Goal: Information Seeking & Learning: Learn about a topic

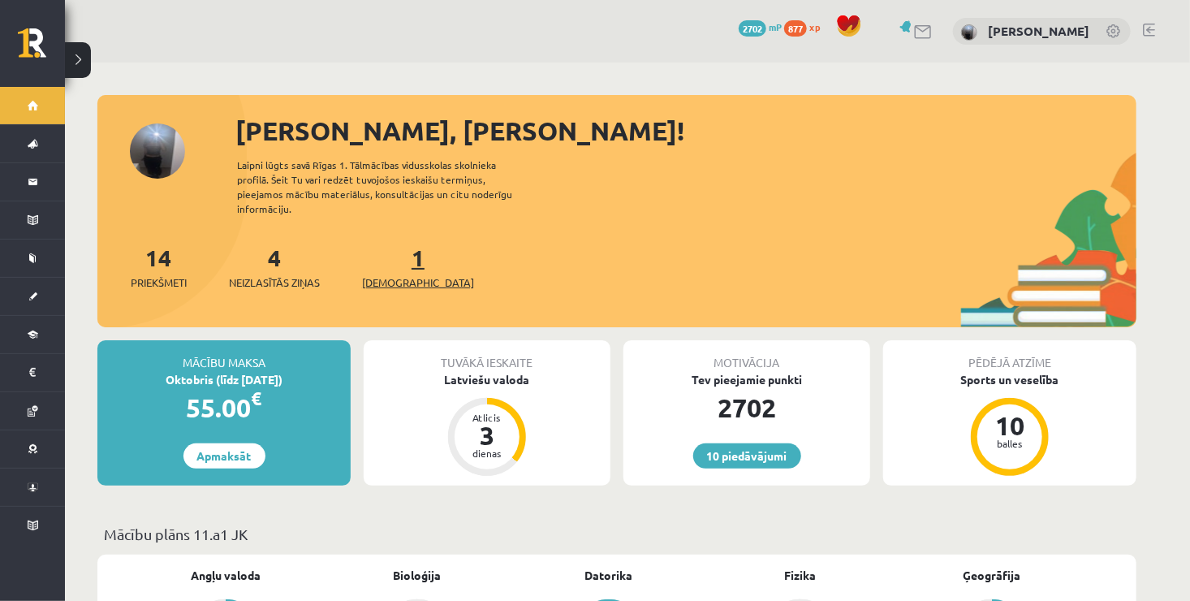
click at [405, 274] on span "[DEMOGRAPHIC_DATA]" at bounding box center [418, 282] width 112 height 16
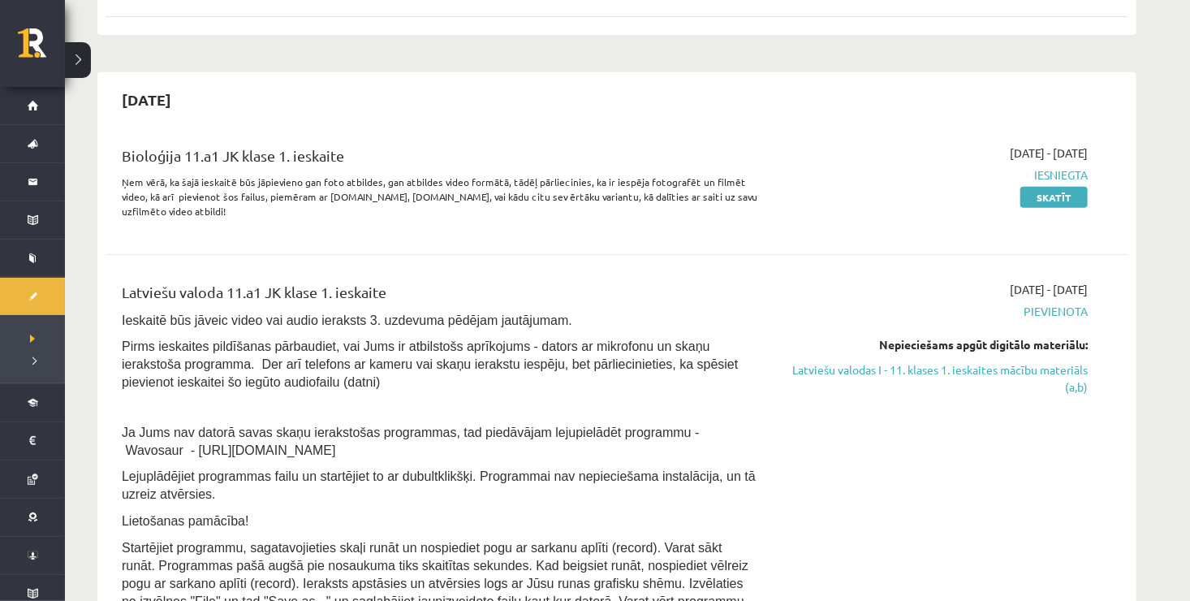
scroll to position [474, 0]
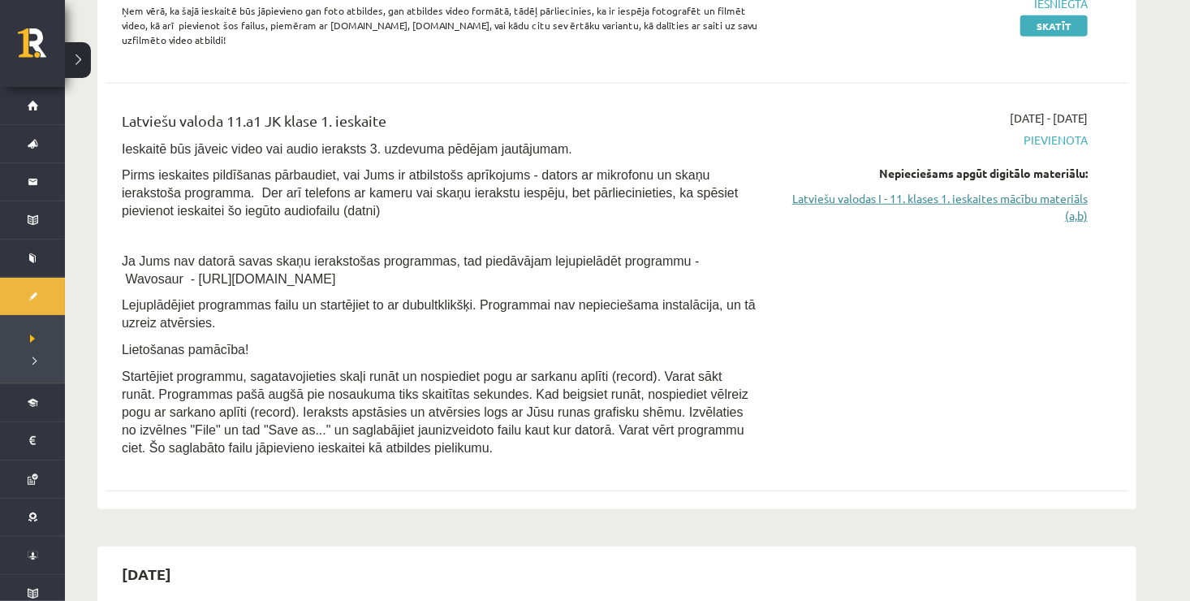
click at [998, 196] on link "Latviešu valodas I - 11. klases 1. ieskaites mācību materiāls (a,b)" at bounding box center [935, 207] width 306 height 34
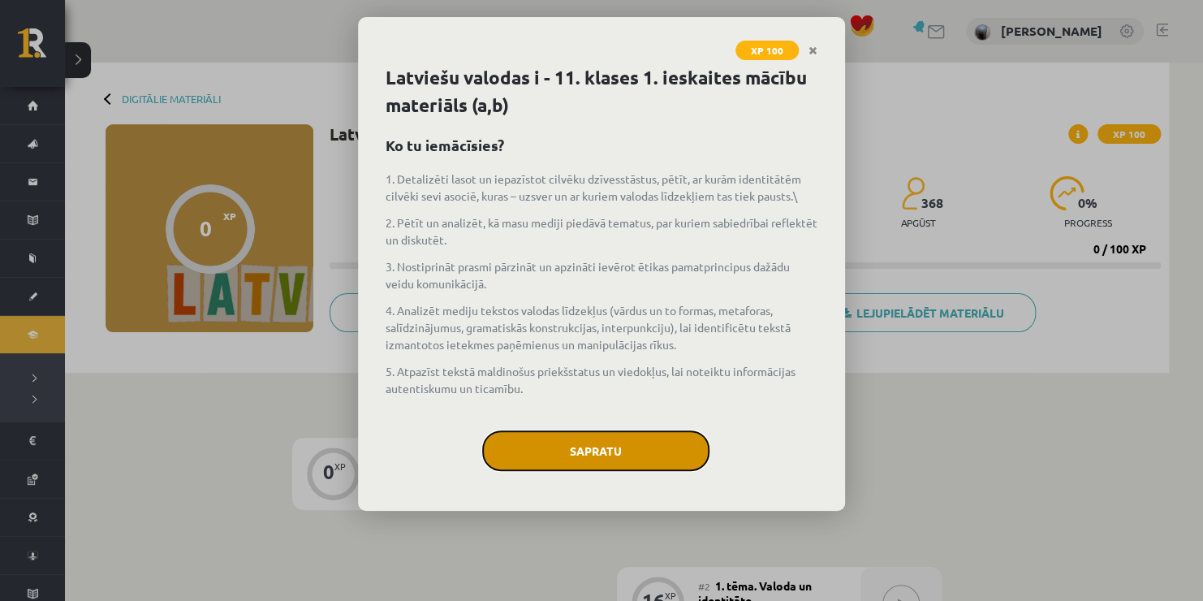
click at [645, 452] on button "Sapratu" at bounding box center [595, 450] width 227 height 41
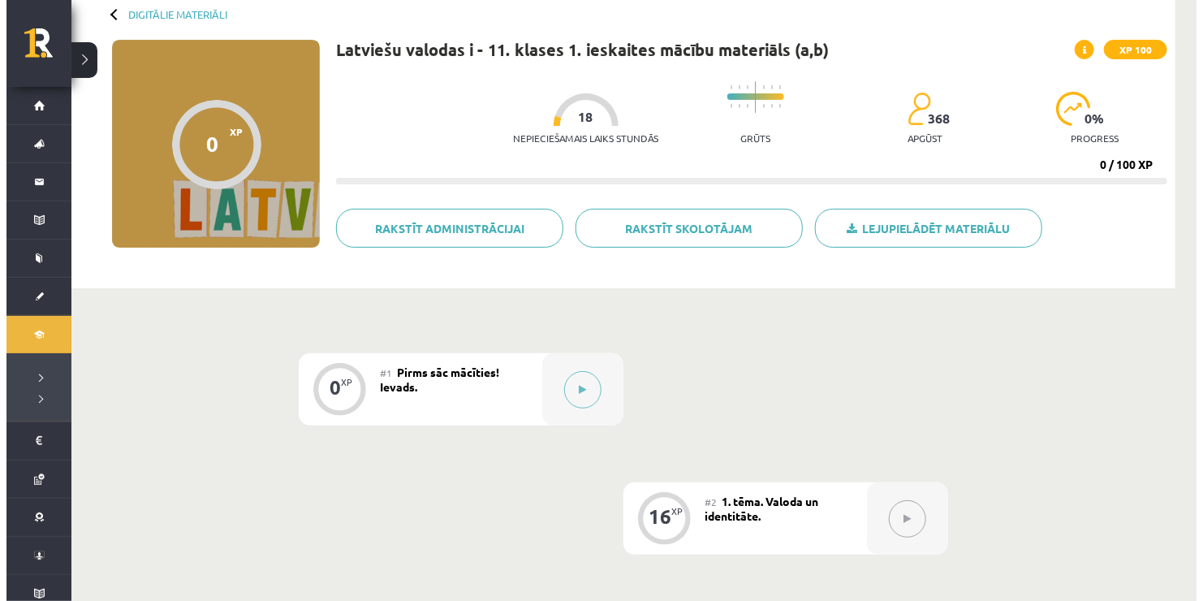
scroll to position [83, 0]
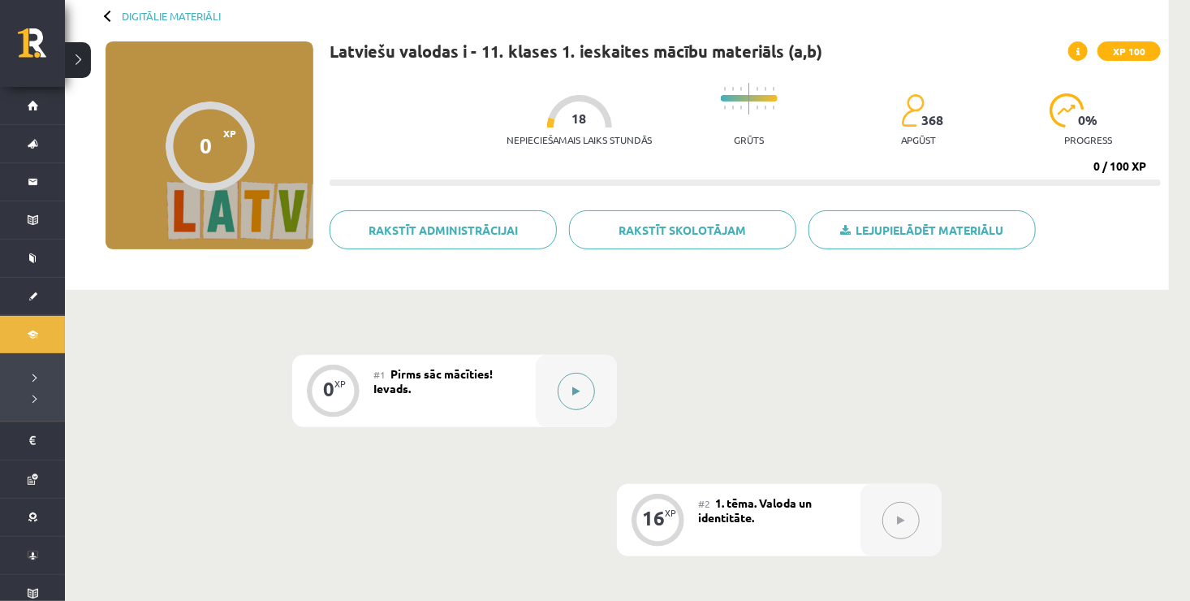
click at [566, 392] on button at bounding box center [576, 391] width 37 height 37
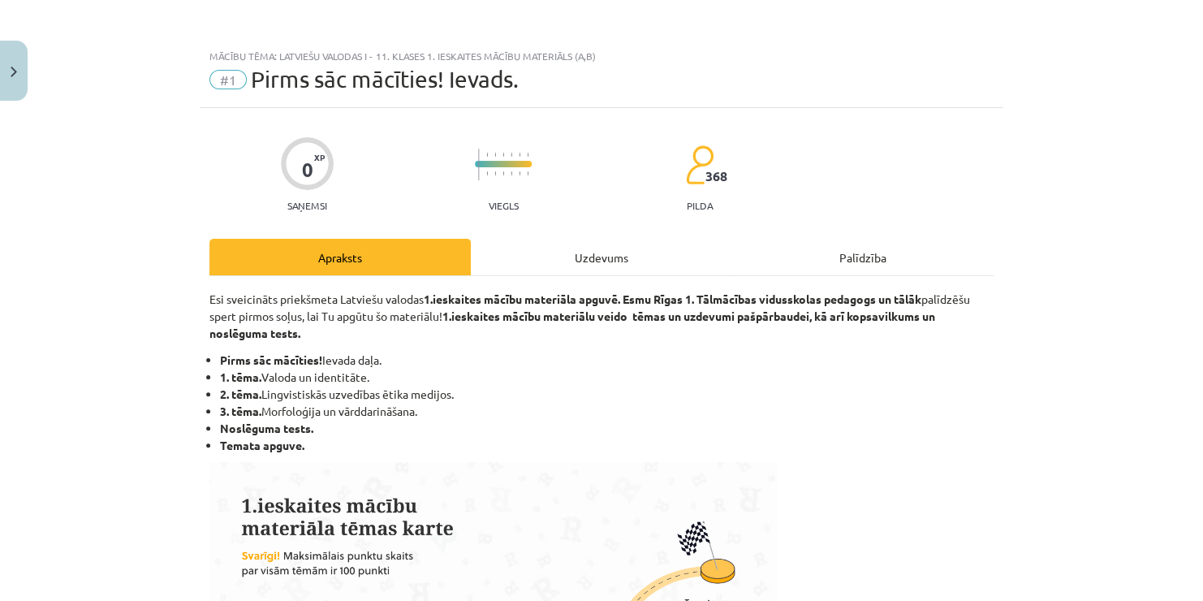
click at [585, 269] on div "Uzdevums" at bounding box center [601, 257] width 261 height 37
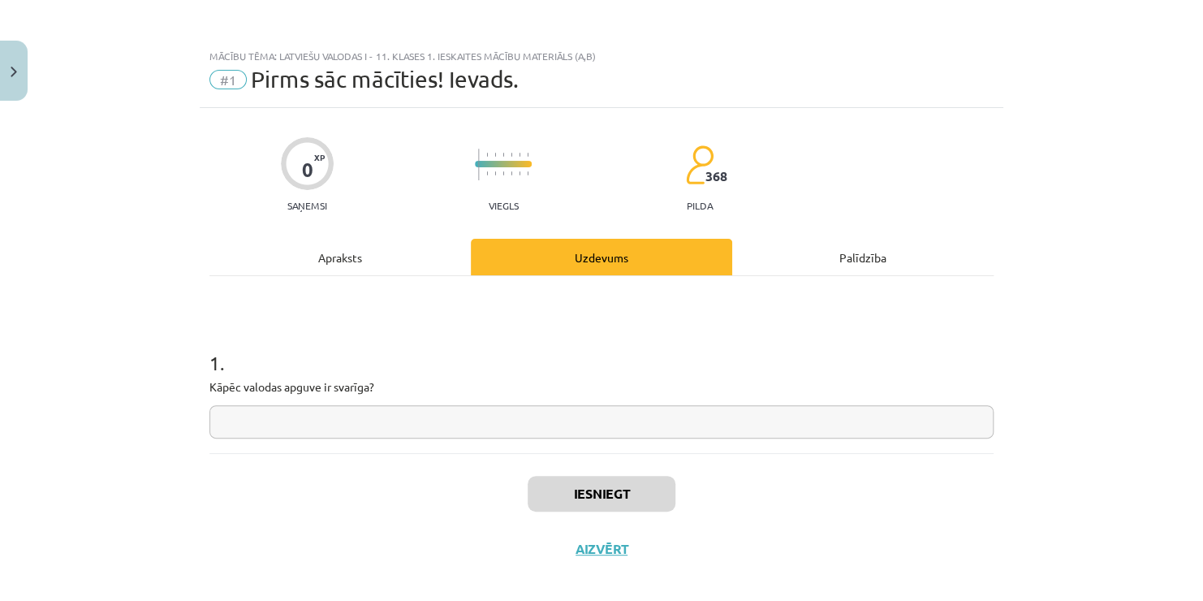
scroll to position [15, 0]
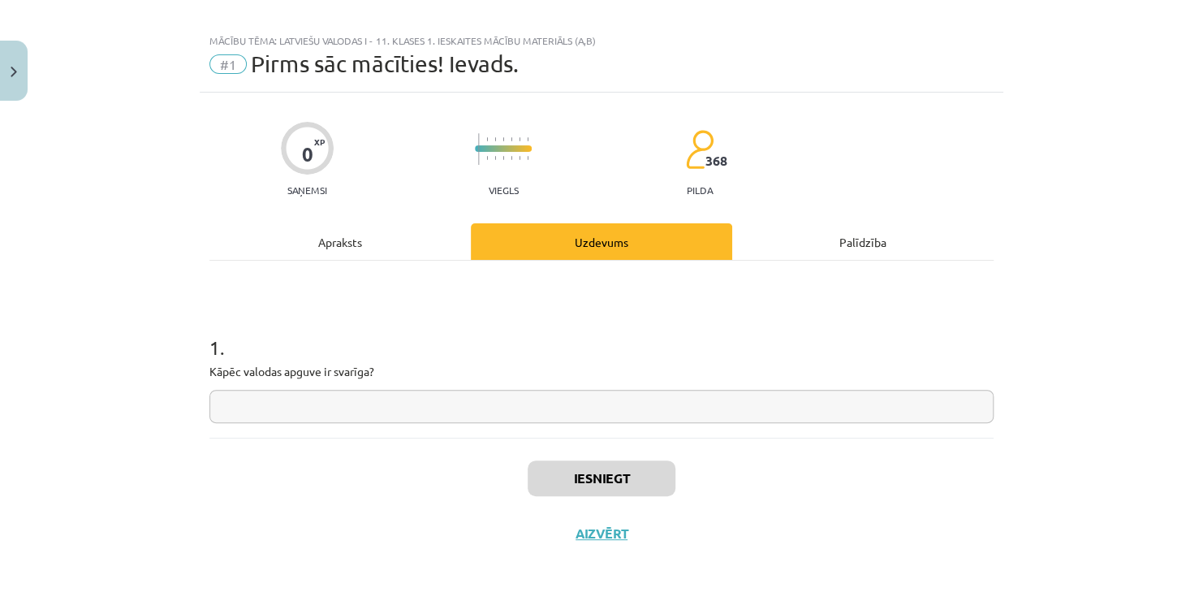
click at [483, 409] on input "text" at bounding box center [601, 406] width 784 height 33
type input "**********"
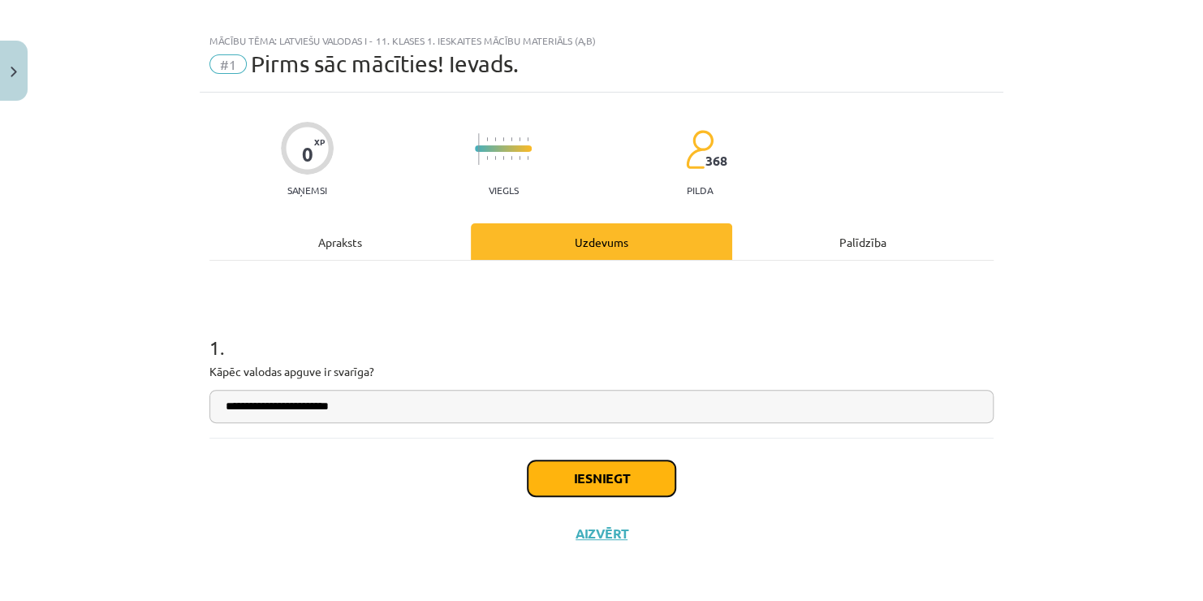
click at [576, 468] on button "Iesniegt" at bounding box center [602, 478] width 148 height 36
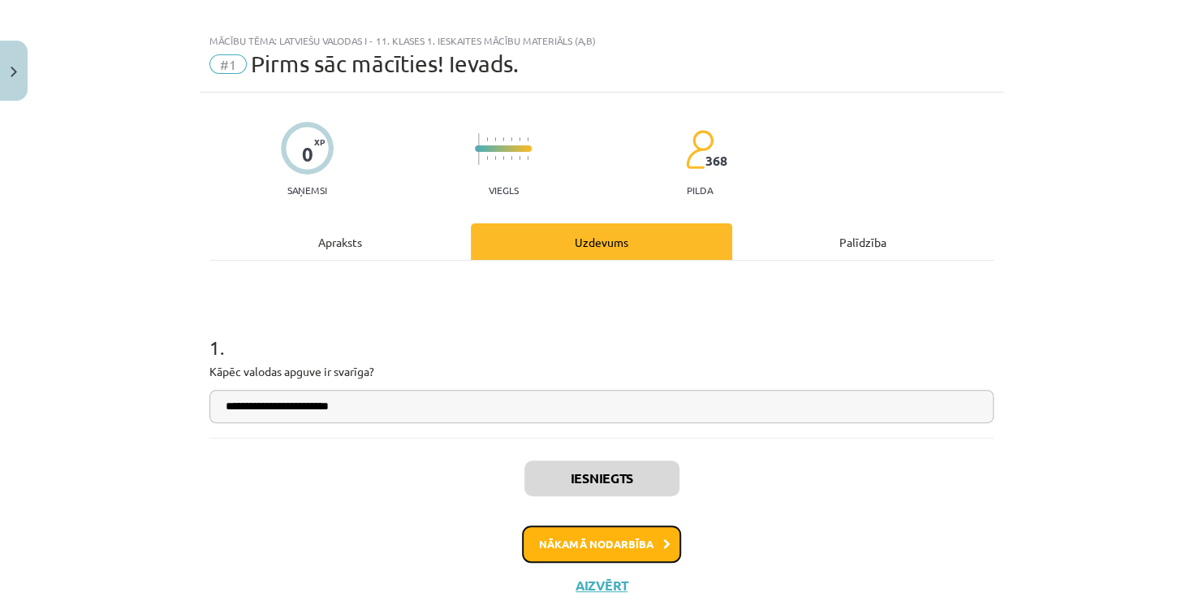
click at [585, 551] on button "Nākamā nodarbība" at bounding box center [601, 543] width 159 height 37
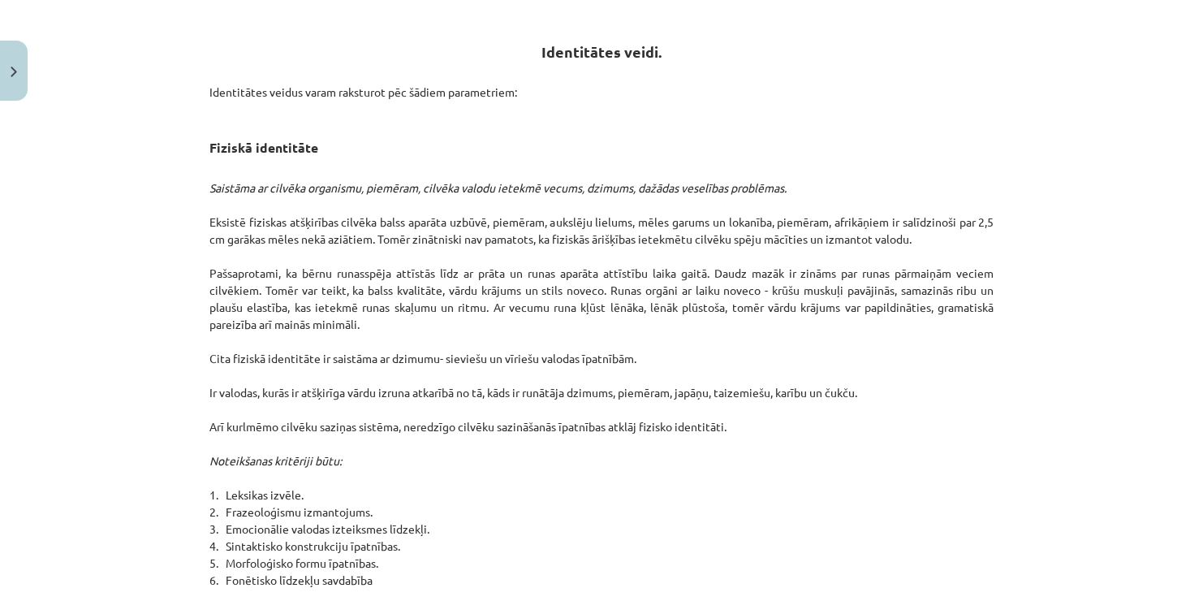
scroll to position [653, 0]
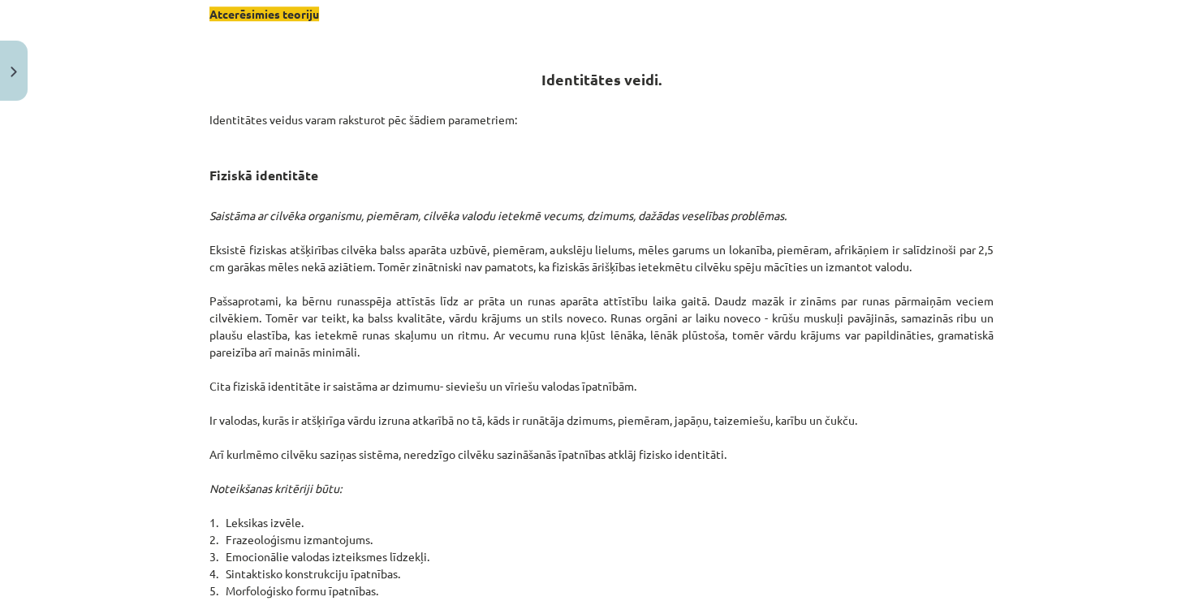
click at [1150, 172] on div "Mācību tēma: Latviešu valodas i - 11. klases 1. ieskaites mācību materiāls (a,b…" at bounding box center [601, 300] width 1203 height 601
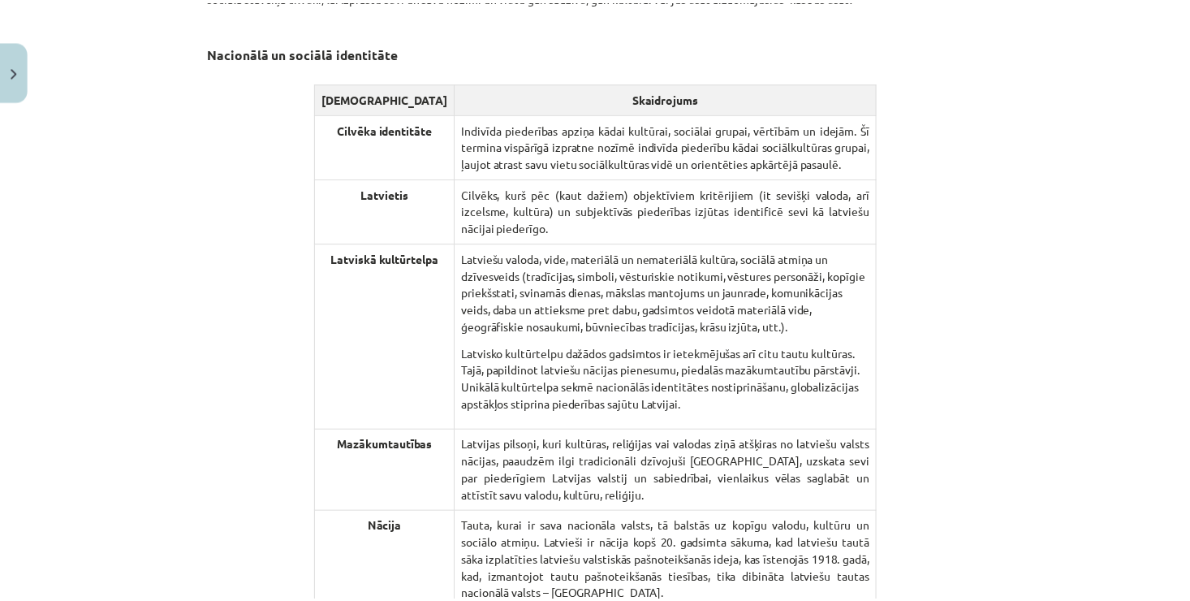
scroll to position [2133, 0]
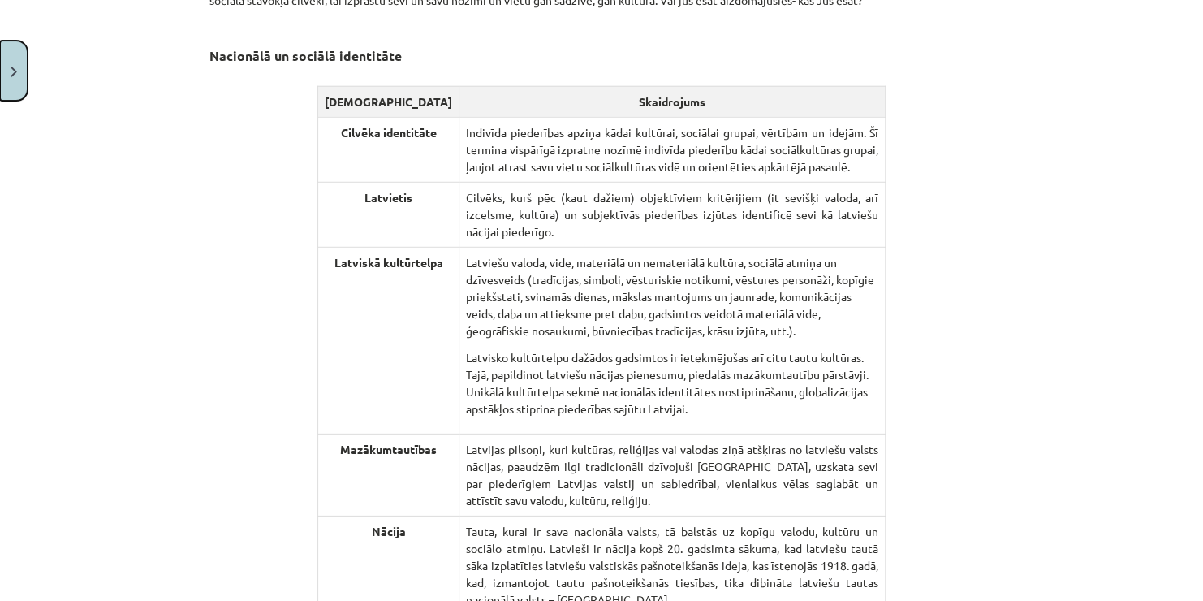
click at [6, 66] on button "Close" at bounding box center [14, 71] width 28 height 60
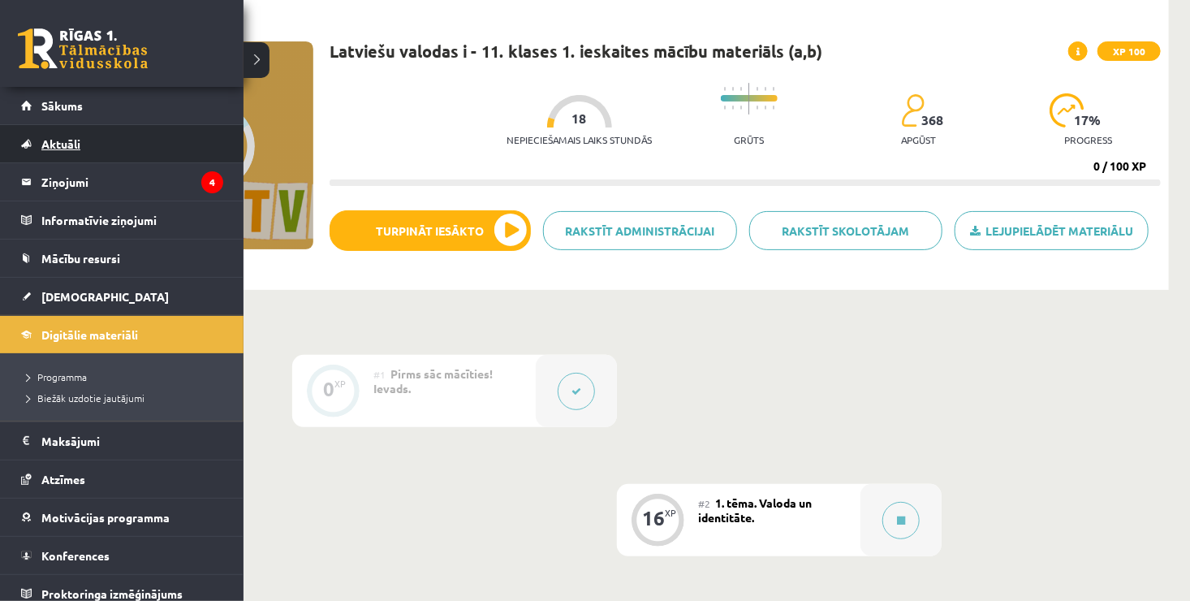
click at [48, 145] on span "Aktuāli" at bounding box center [60, 143] width 39 height 15
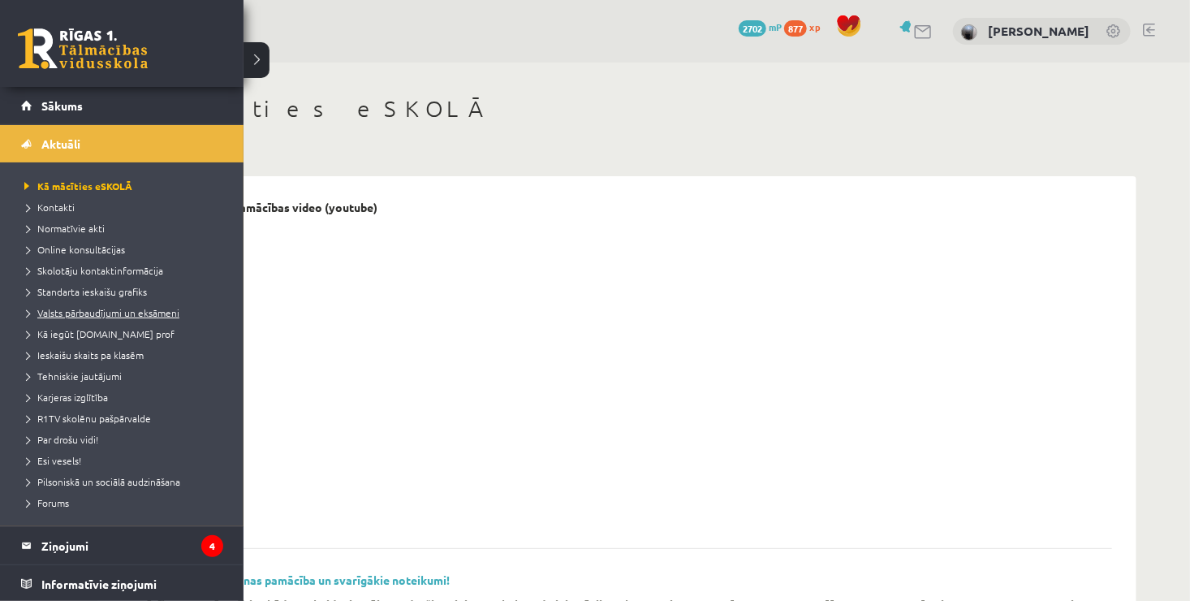
click at [119, 310] on span "Valsts pārbaudījumi un eksāmeni" at bounding box center [99, 312] width 159 height 13
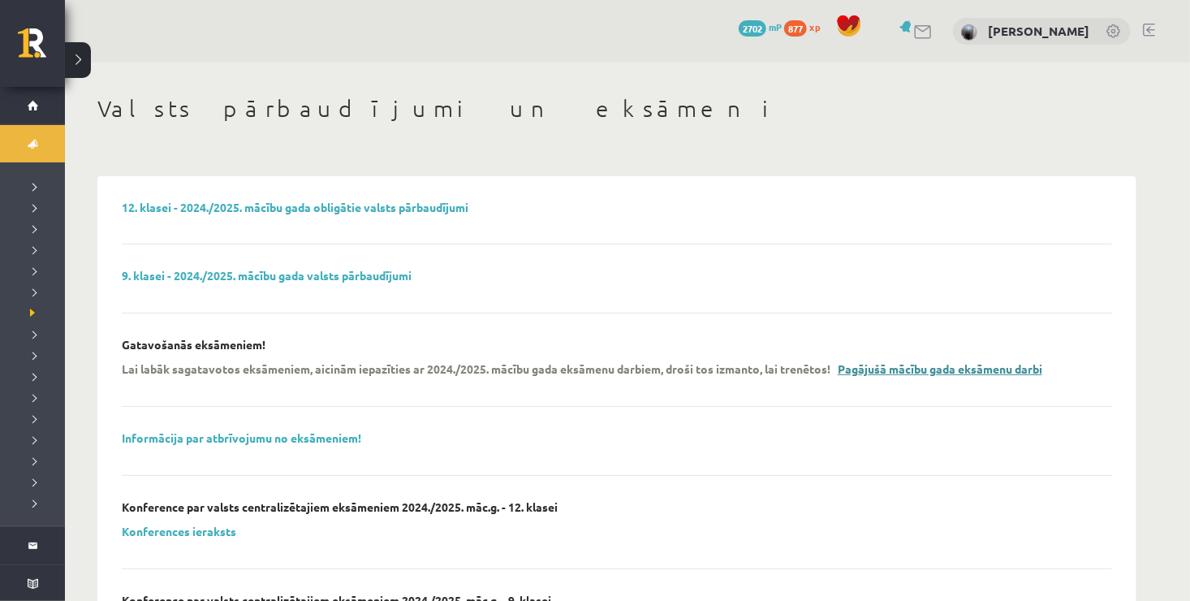
click at [911, 367] on link "Pagājušā mācību gada eksāmenu darbi" at bounding box center [940, 368] width 205 height 15
click at [305, 442] on link "Informācija par atbrīvojumu no eksāmeniem!" at bounding box center [241, 437] width 239 height 15
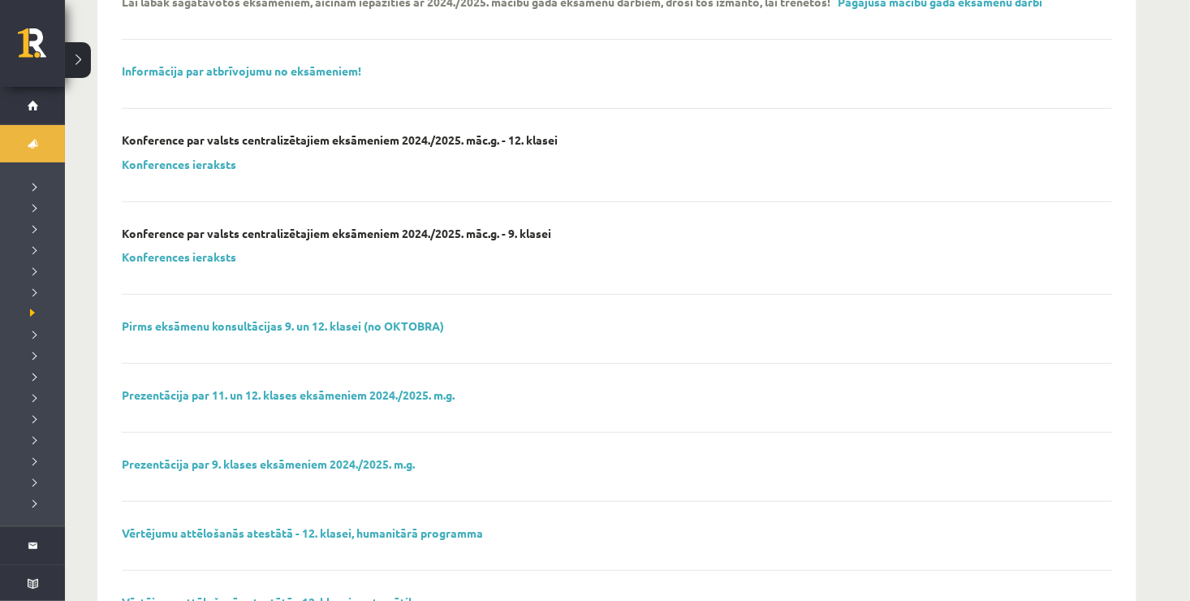
scroll to position [369, 0]
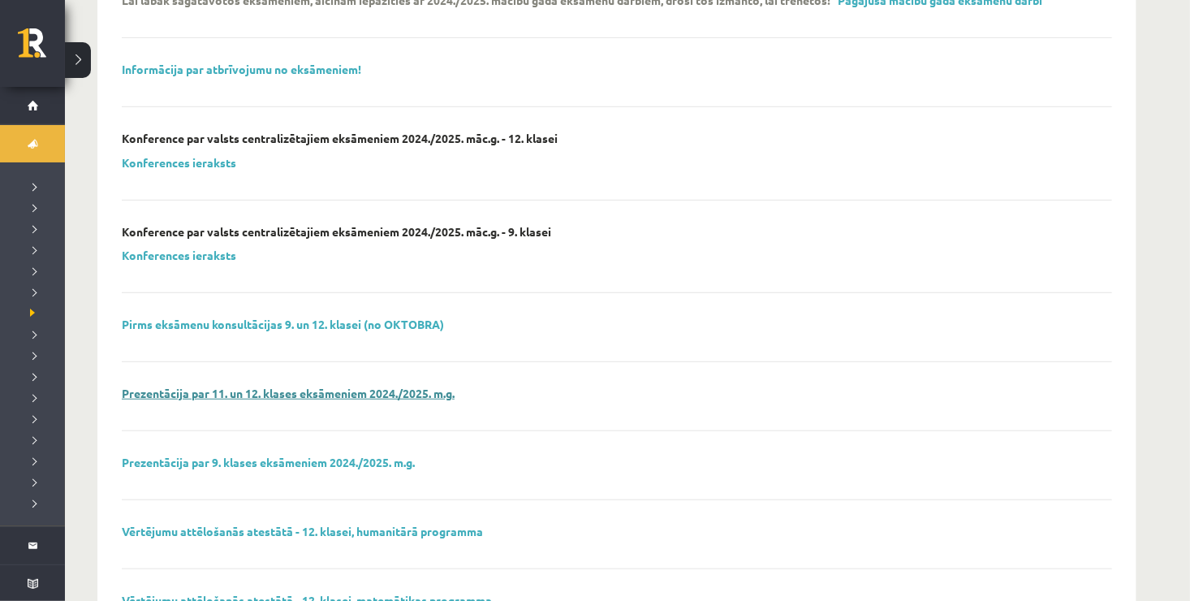
click at [329, 391] on link "Prezentācija par 11. un 12. klases eksāmeniem 2024./2025. m.g." at bounding box center [288, 393] width 333 height 15
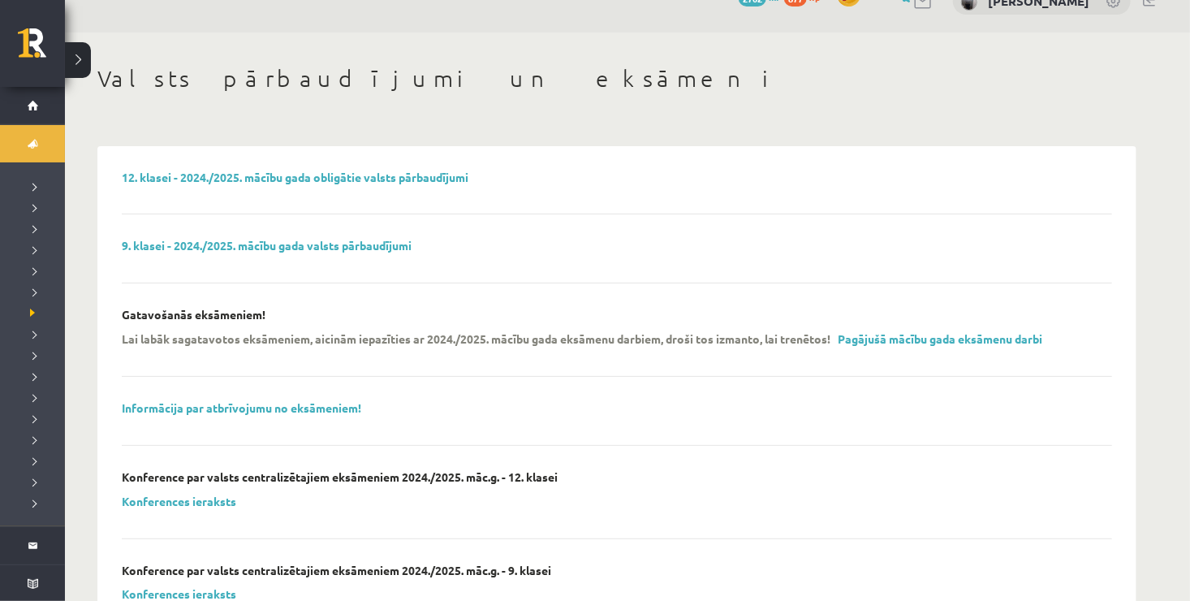
scroll to position [29, 0]
click at [349, 177] on link "12. klasei - 2024./2025. mācību gada obligātie valsts pārbaudījumi" at bounding box center [295, 177] width 347 height 15
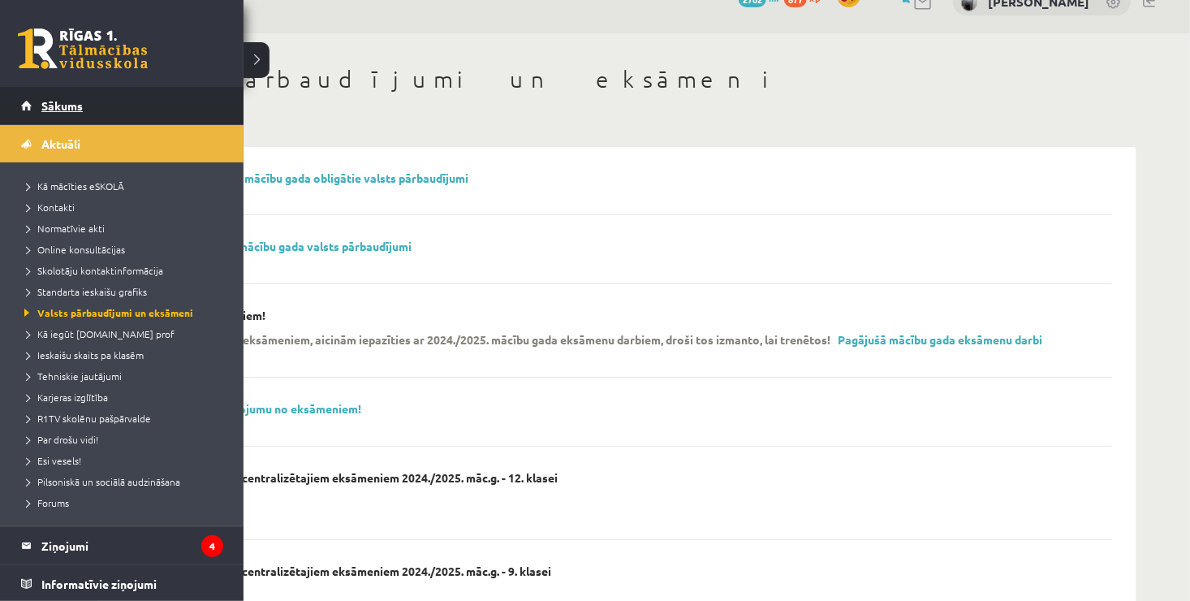
click at [71, 98] on span "Sākums" at bounding box center [61, 105] width 41 height 15
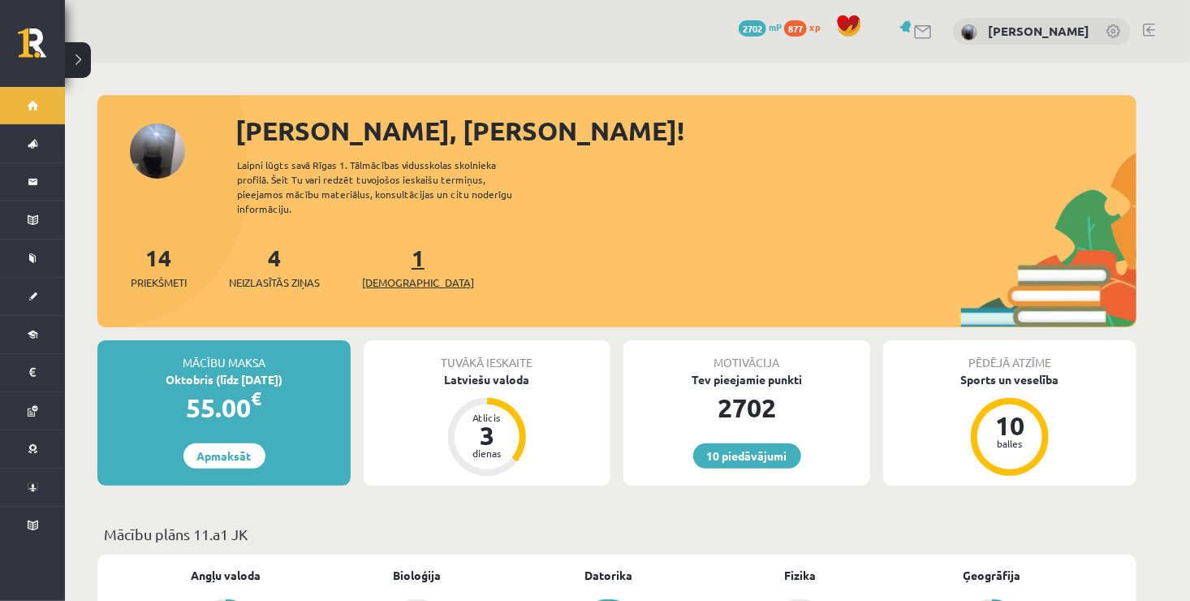
click at [400, 274] on span "[DEMOGRAPHIC_DATA]" at bounding box center [418, 282] width 112 height 16
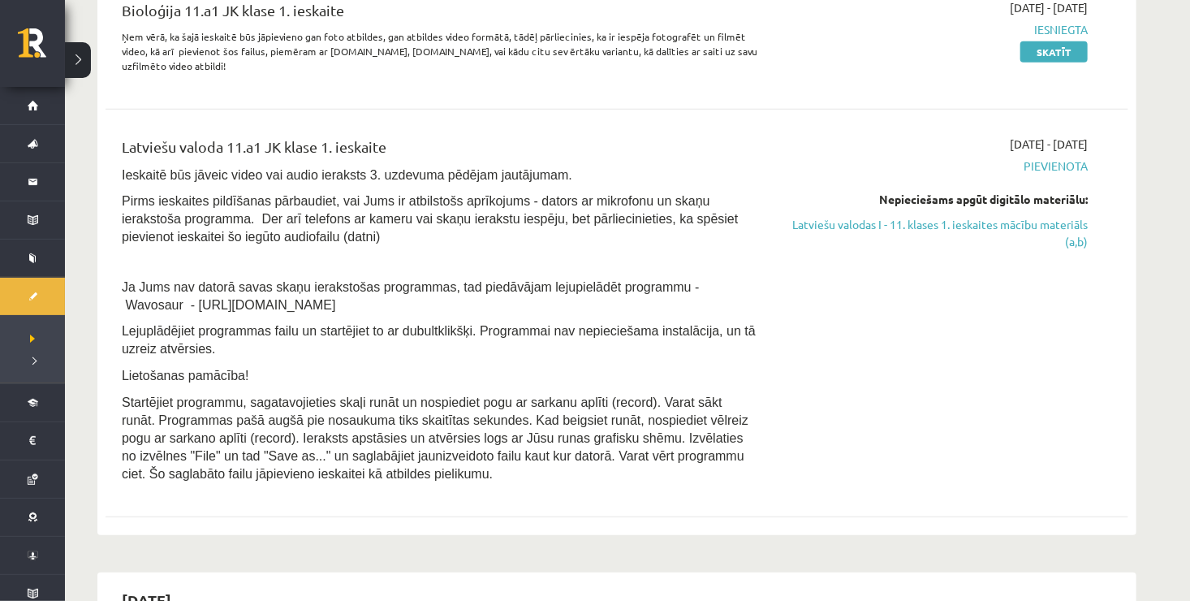
scroll to position [435, 0]
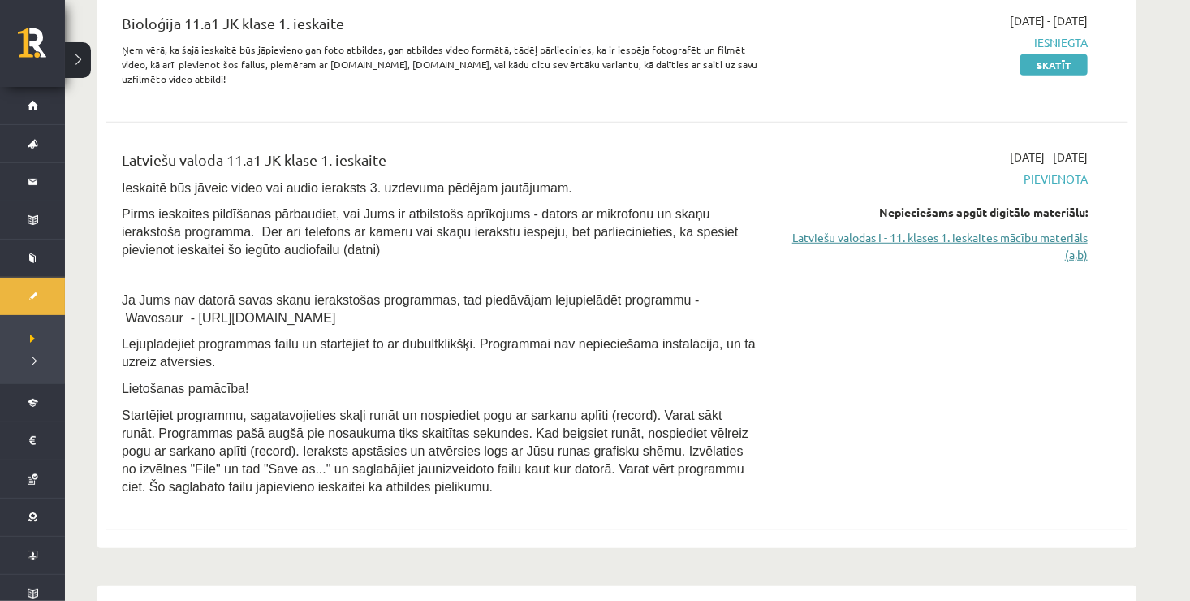
click at [1018, 237] on link "Latviešu valodas I - 11. klases 1. ieskaites mācību materiāls (a,b)" at bounding box center [935, 246] width 306 height 34
click at [848, 237] on link "Latviešu valodas I - 11. klases 1. ieskaites mācību materiāls (a,b)" at bounding box center [935, 246] width 306 height 34
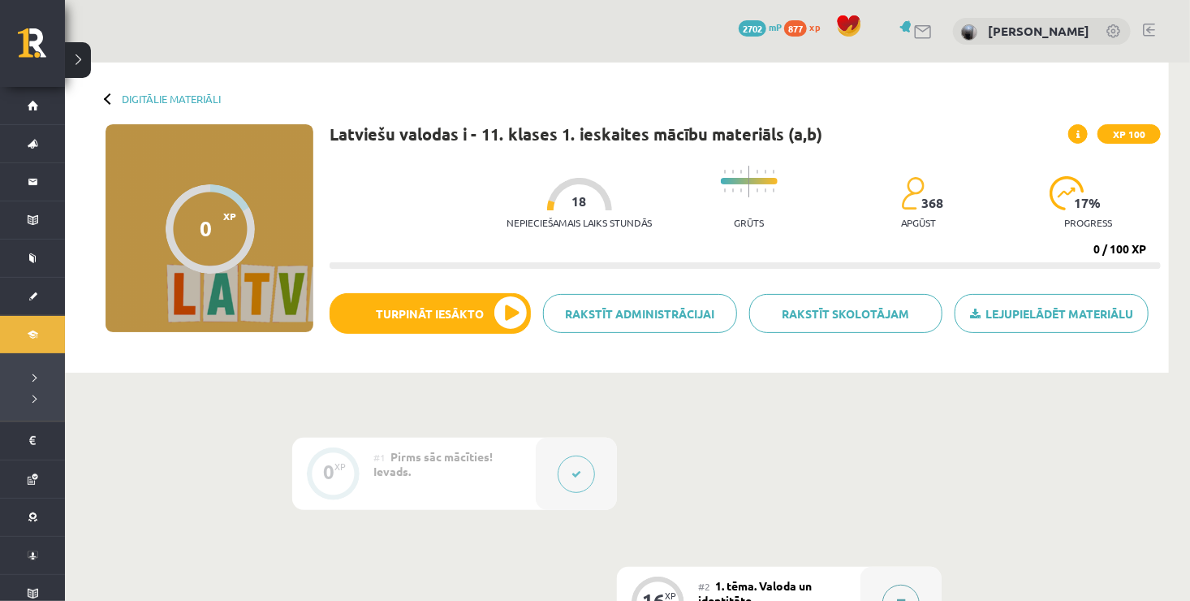
click at [903, 587] on button at bounding box center [900, 602] width 37 height 37
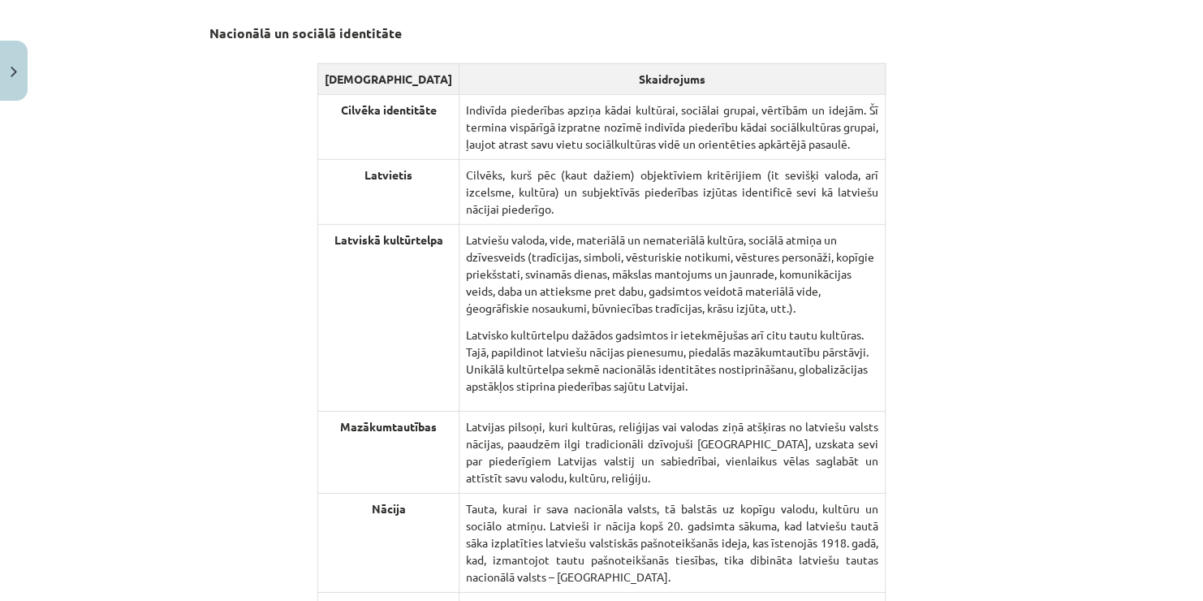
scroll to position [2150, 0]
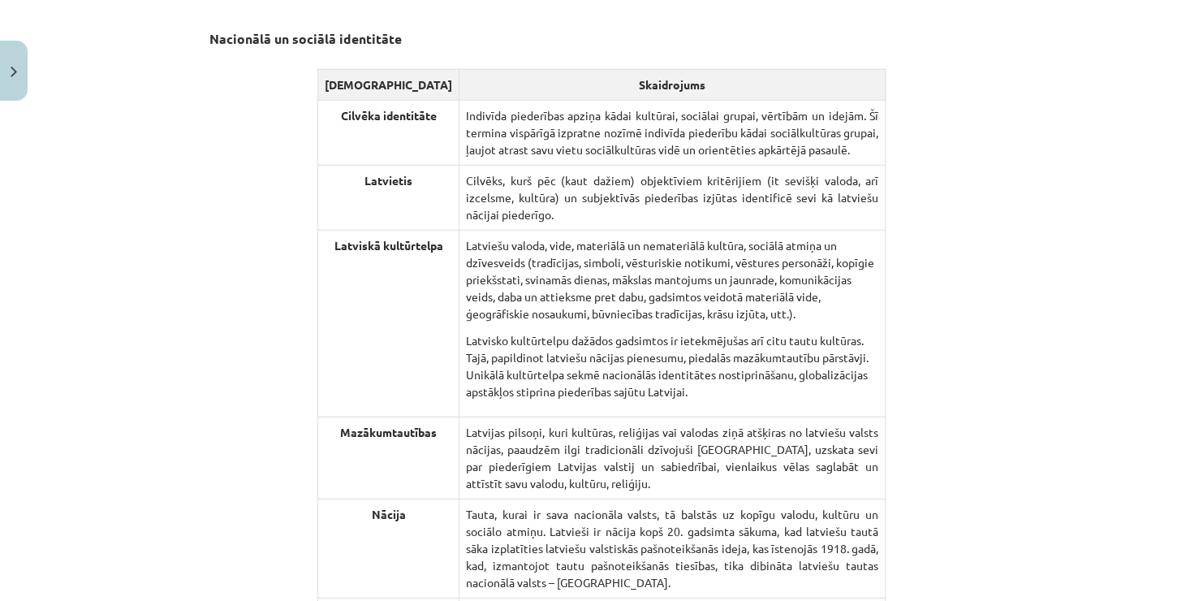
drag, startPoint x: 311, startPoint y: 63, endPoint x: 326, endPoint y: 55, distance: 16.7
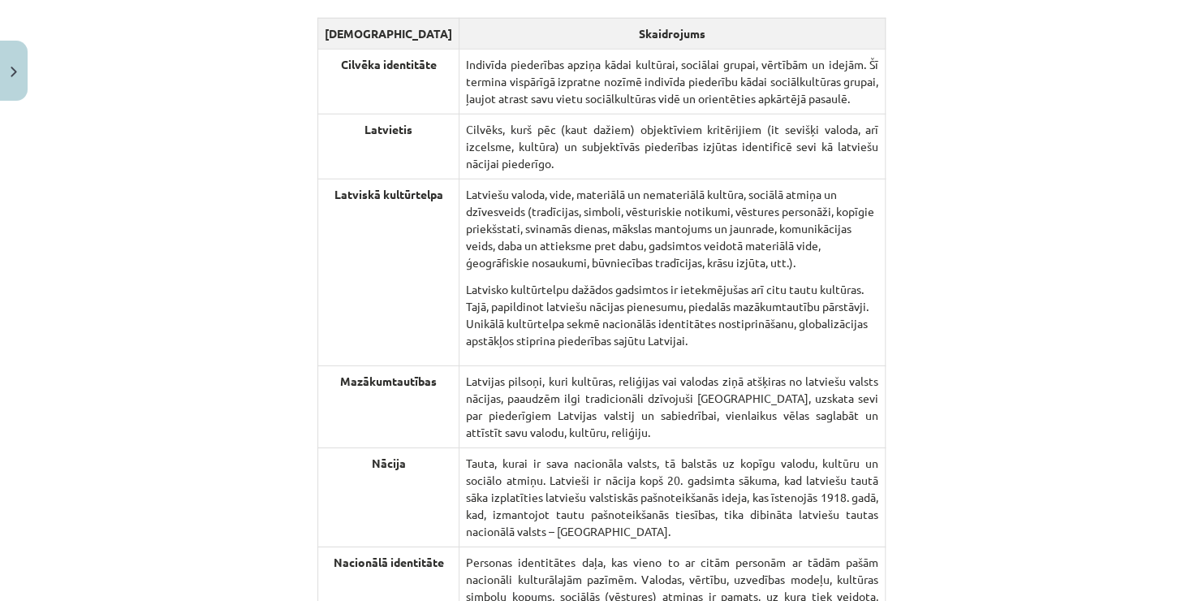
scroll to position [2183, 0]
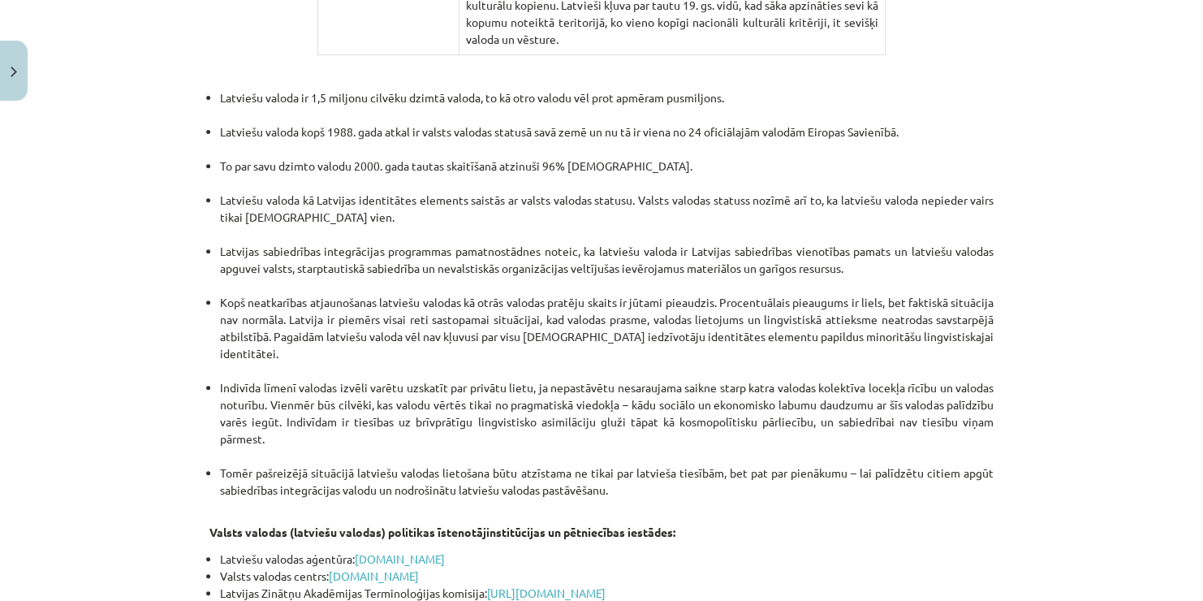
scroll to position [3243, 0]
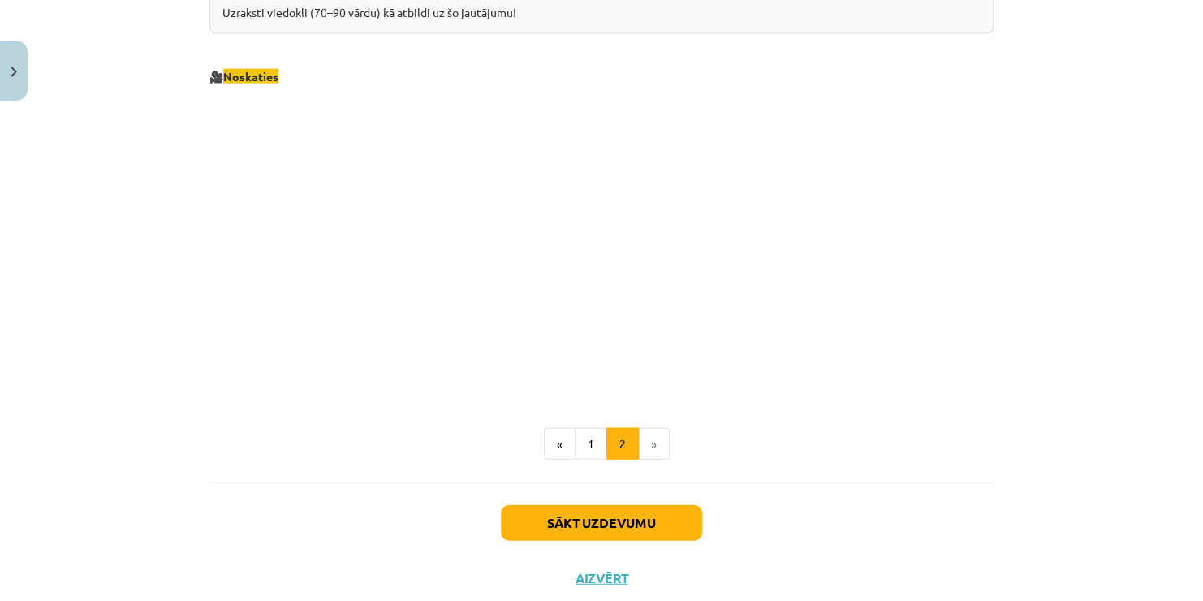
scroll to position [1754, 0]
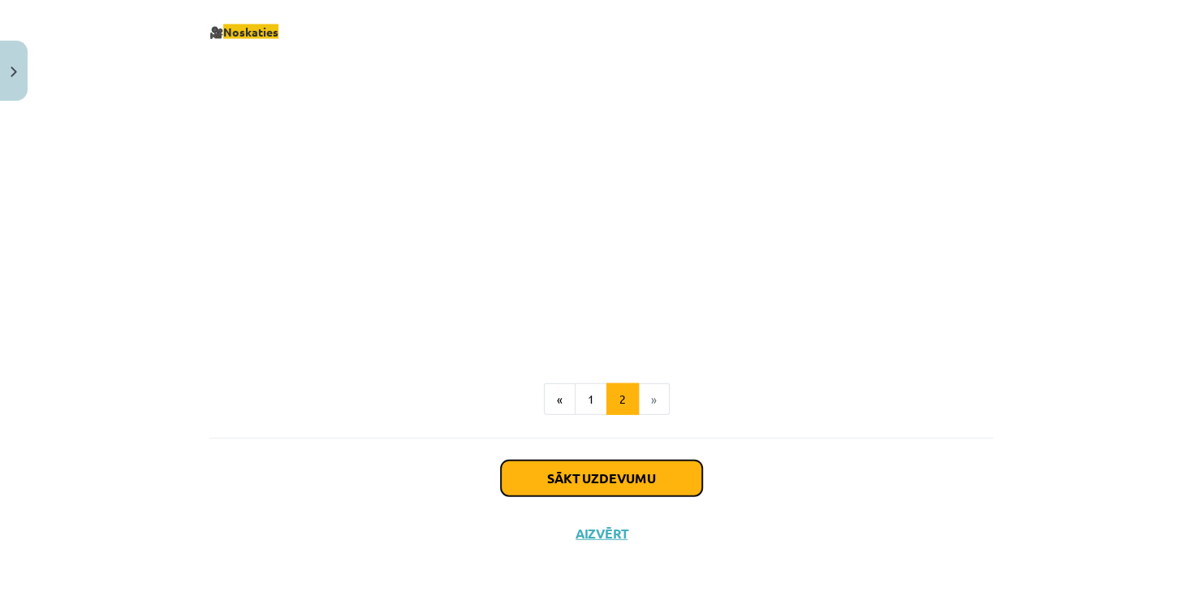
click at [679, 474] on button "Sākt uzdevumu" at bounding box center [601, 478] width 201 height 36
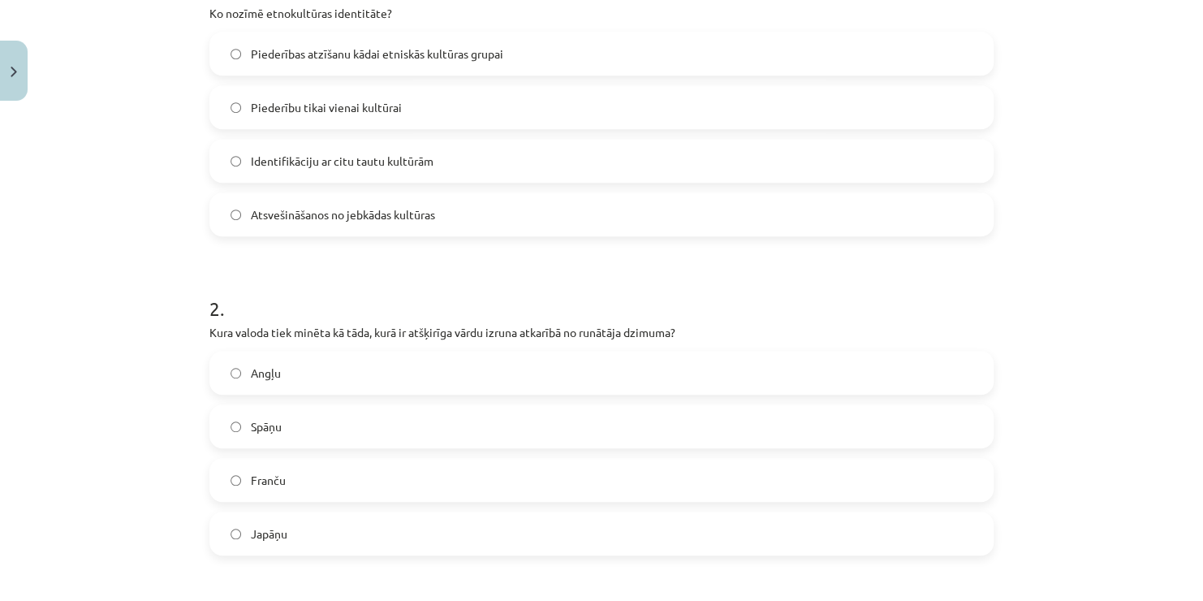
scroll to position [41, 0]
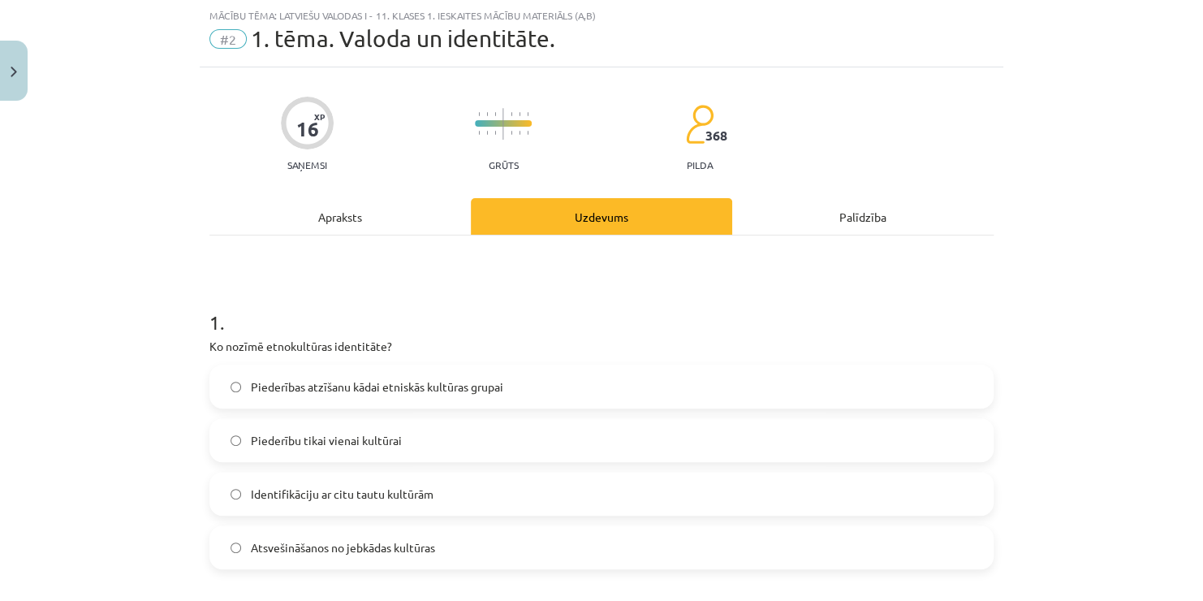
click at [355, 214] on div "Apraksts" at bounding box center [339, 216] width 261 height 37
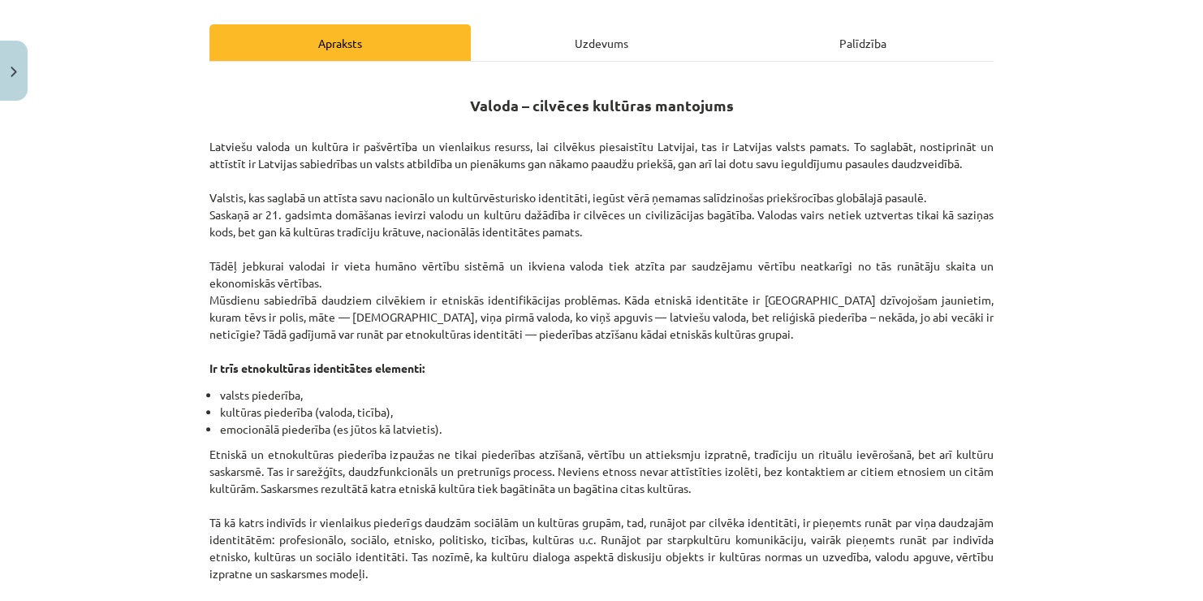
scroll to position [220, 0]
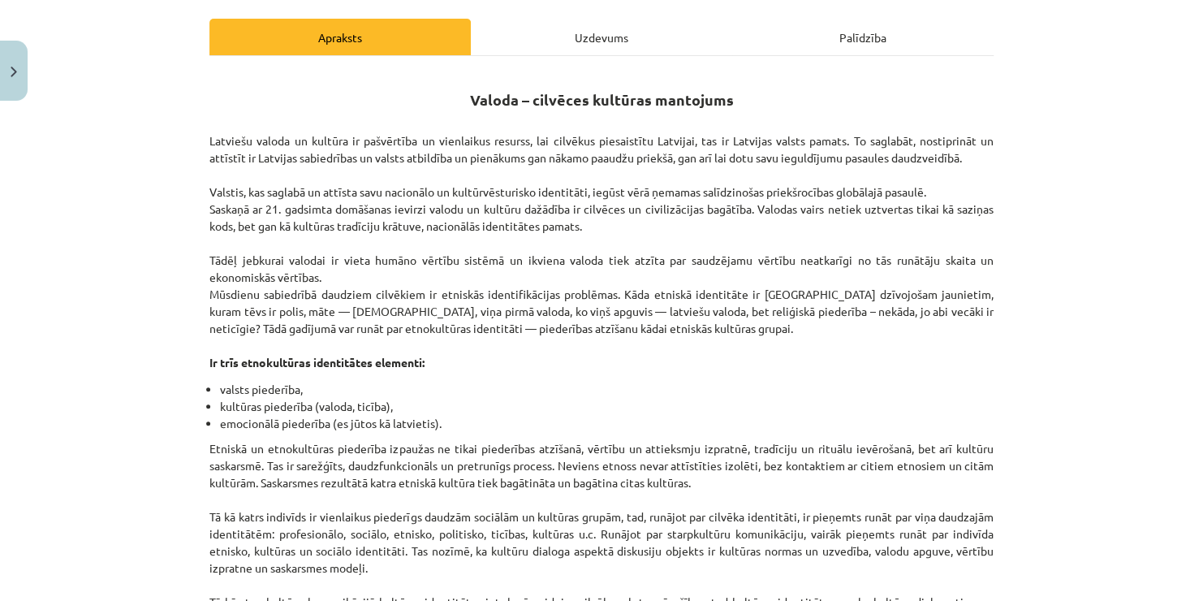
click at [563, 32] on div "Uzdevums" at bounding box center [601, 37] width 261 height 37
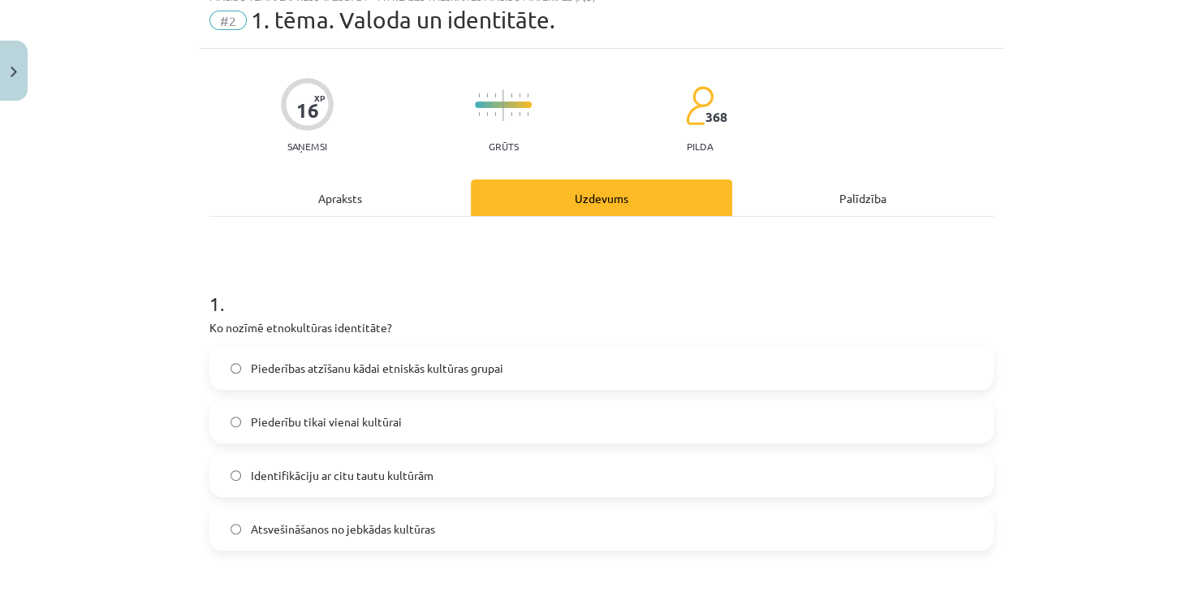
scroll to position [41, 0]
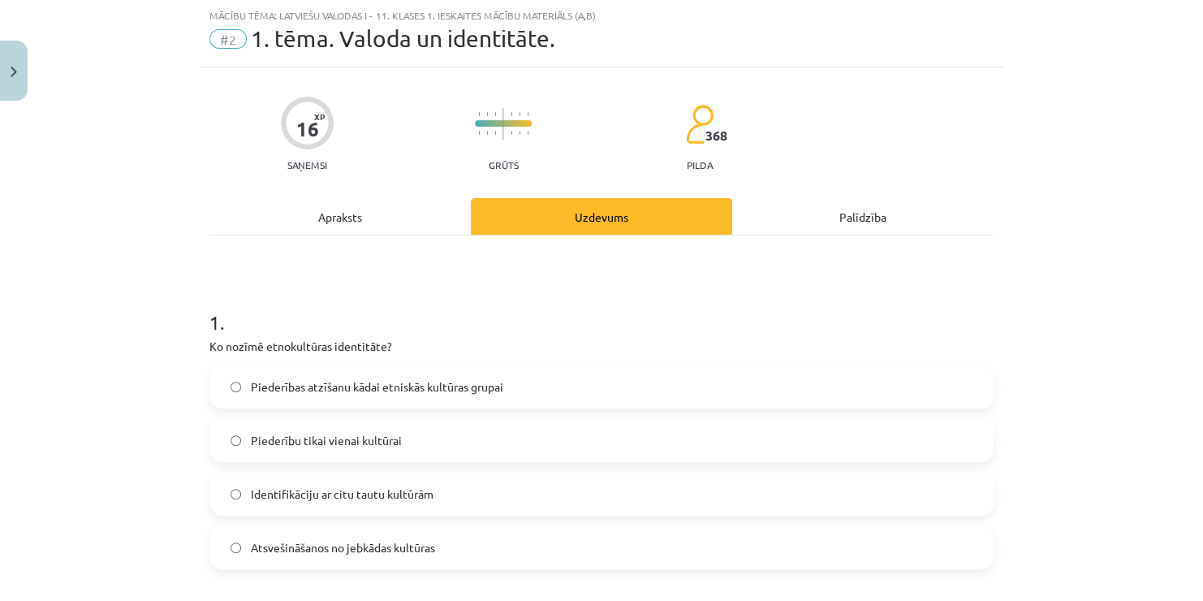
click at [333, 393] on span "Piederības atzīšanu kādai etniskās kultūras grupai" at bounding box center [377, 386] width 252 height 17
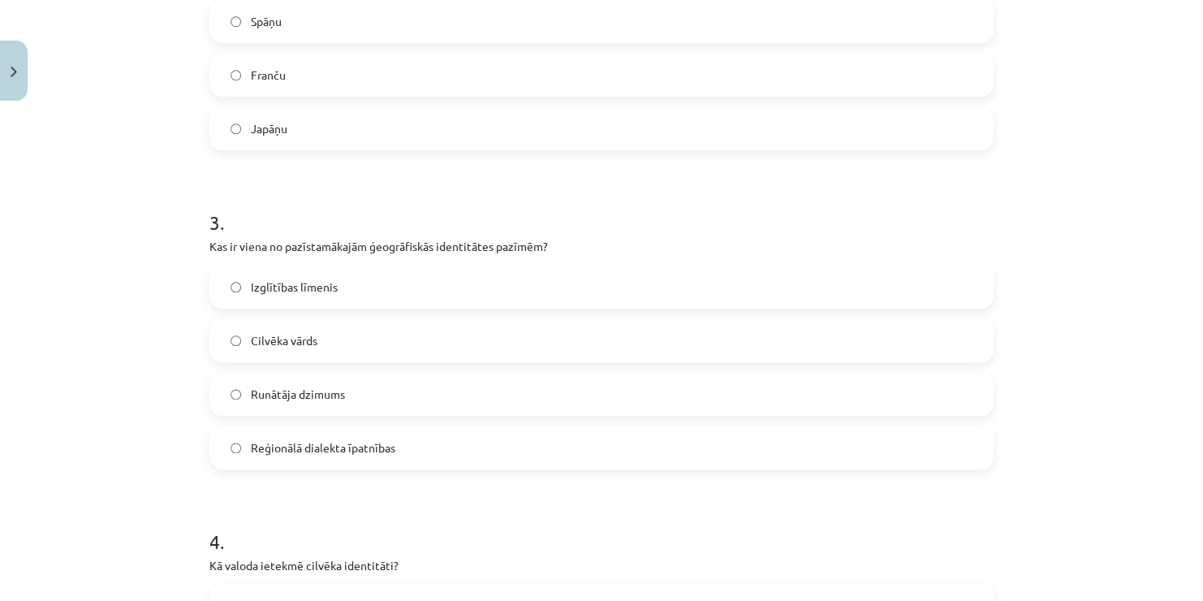
scroll to position [1472, 0]
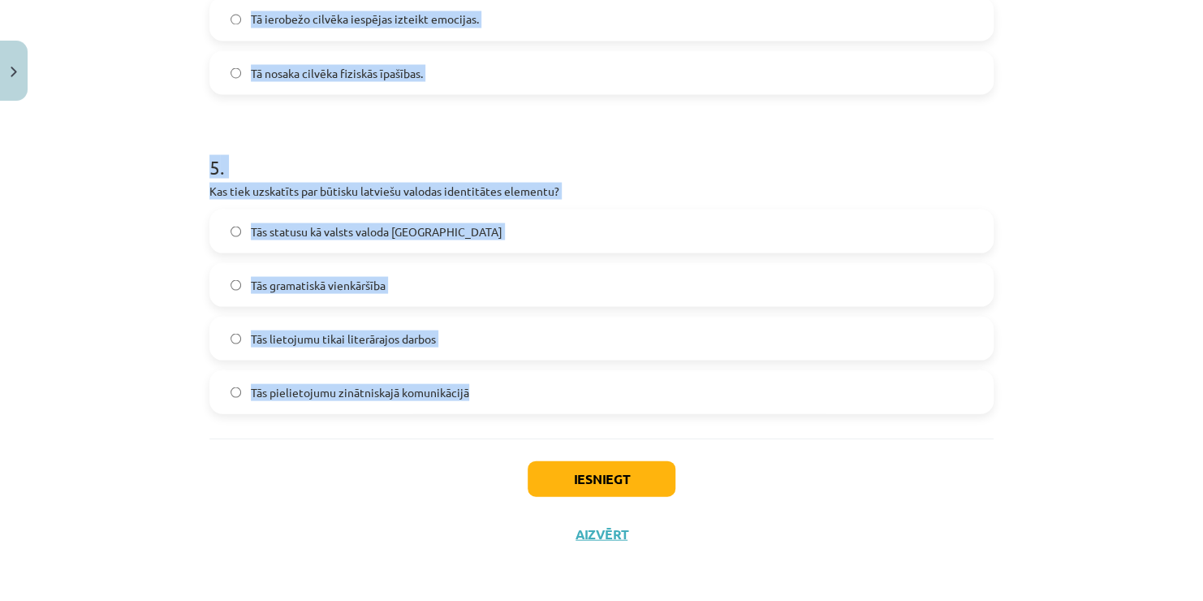
drag, startPoint x: 198, startPoint y: 217, endPoint x: 468, endPoint y: 424, distance: 340.5
copy form "2 . Kura valoda tiek minēta kā tāda, kurā ir atšķirīga vārdu izruna atkarībā no…"
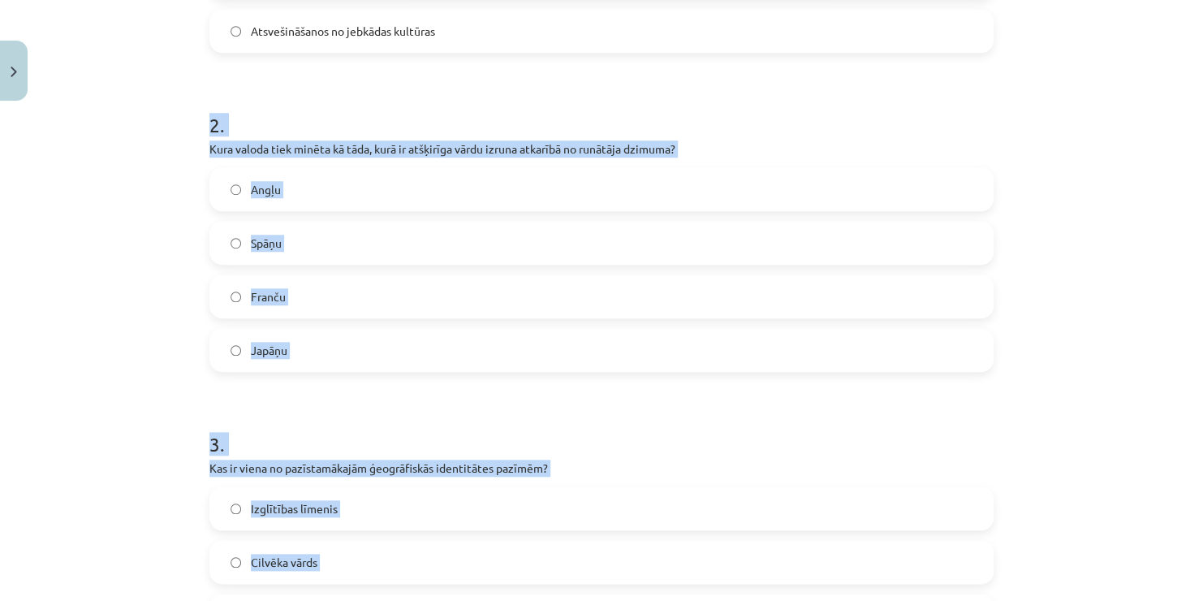
scroll to position [552, 0]
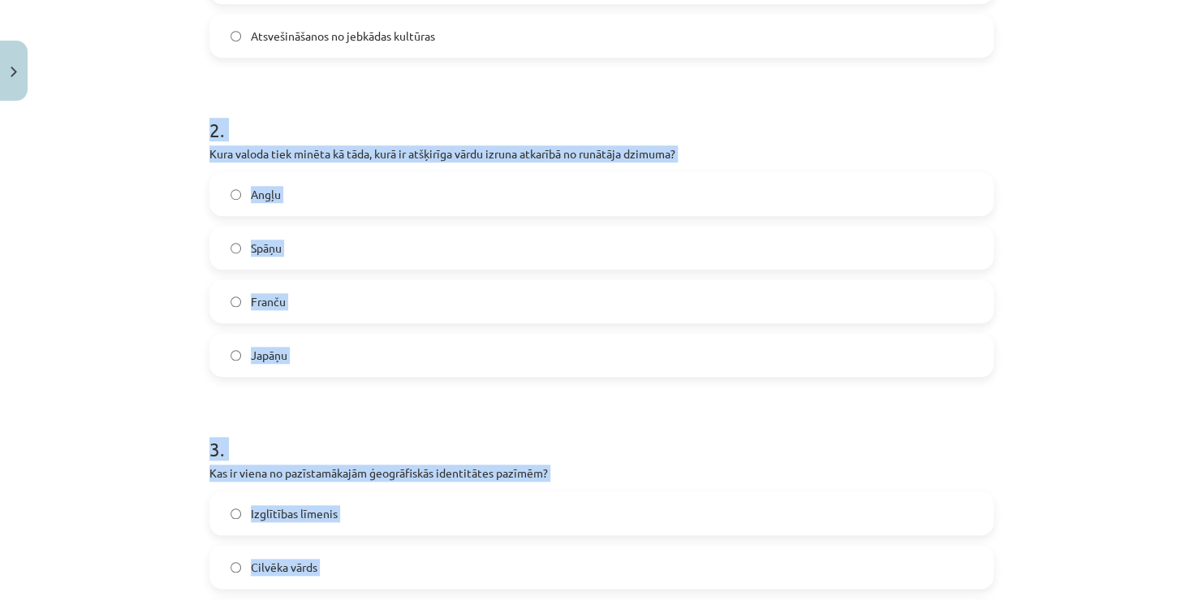
click at [734, 412] on h1 "3 ." at bounding box center [601, 434] width 784 height 50
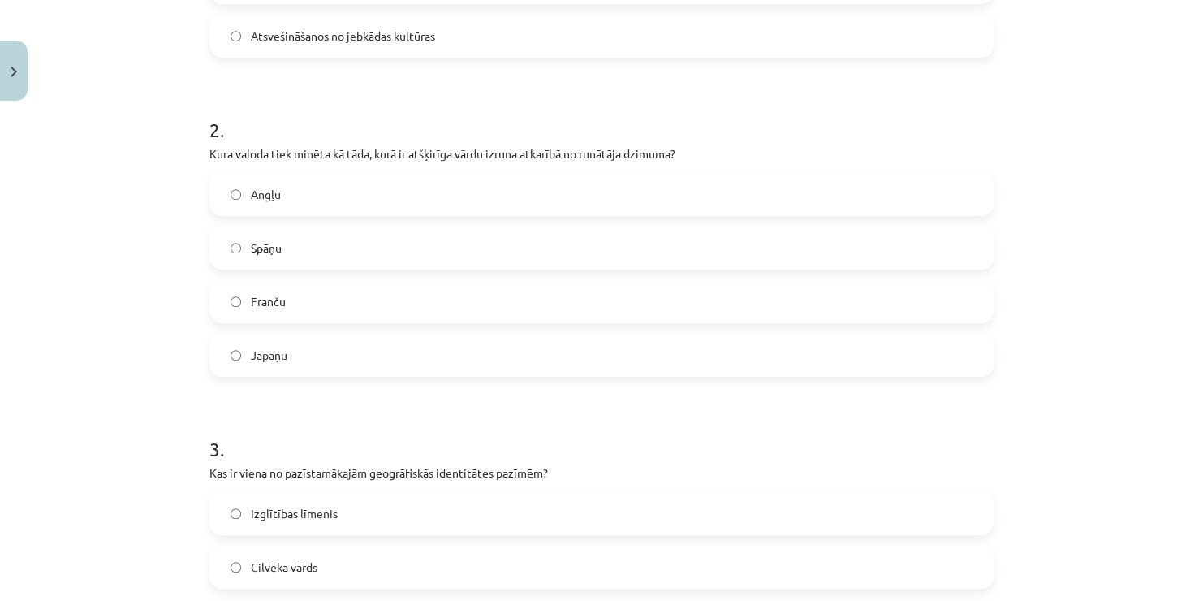
click at [690, 361] on label "Japāņu" at bounding box center [601, 354] width 781 height 41
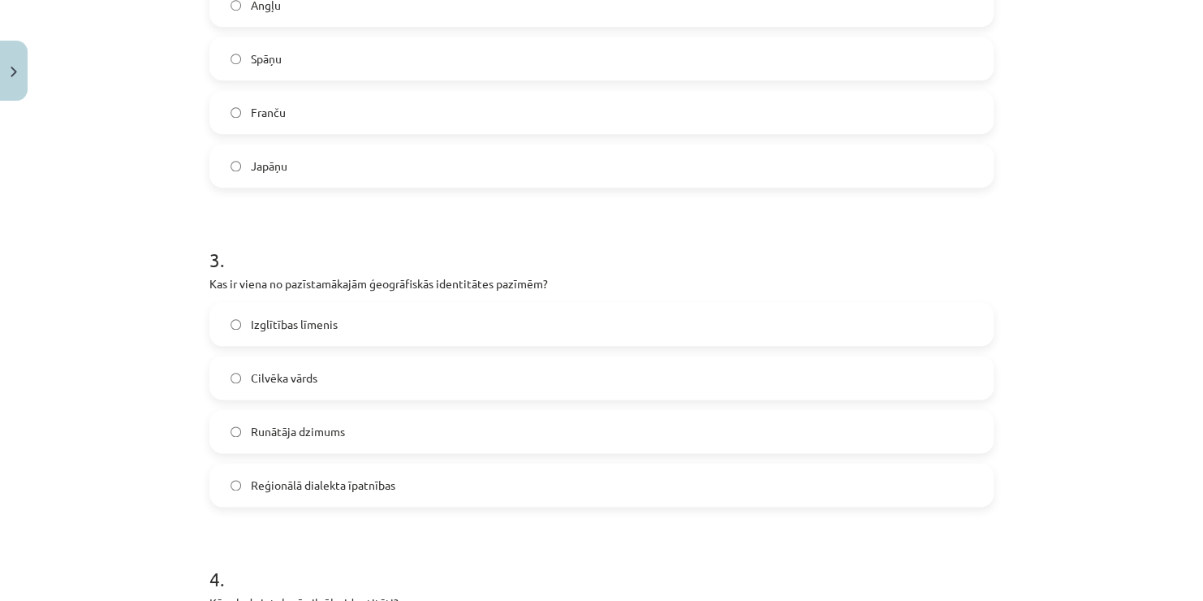
scroll to position [784, 0]
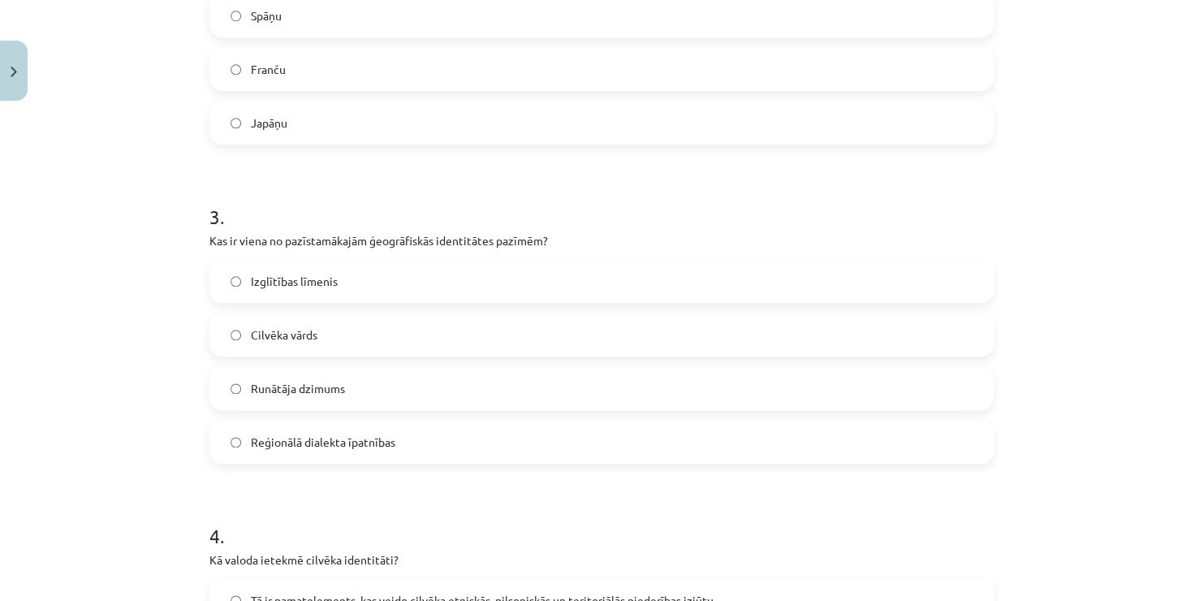
click at [687, 446] on label "Reģionālā dialekta īpatnības" at bounding box center [601, 441] width 781 height 41
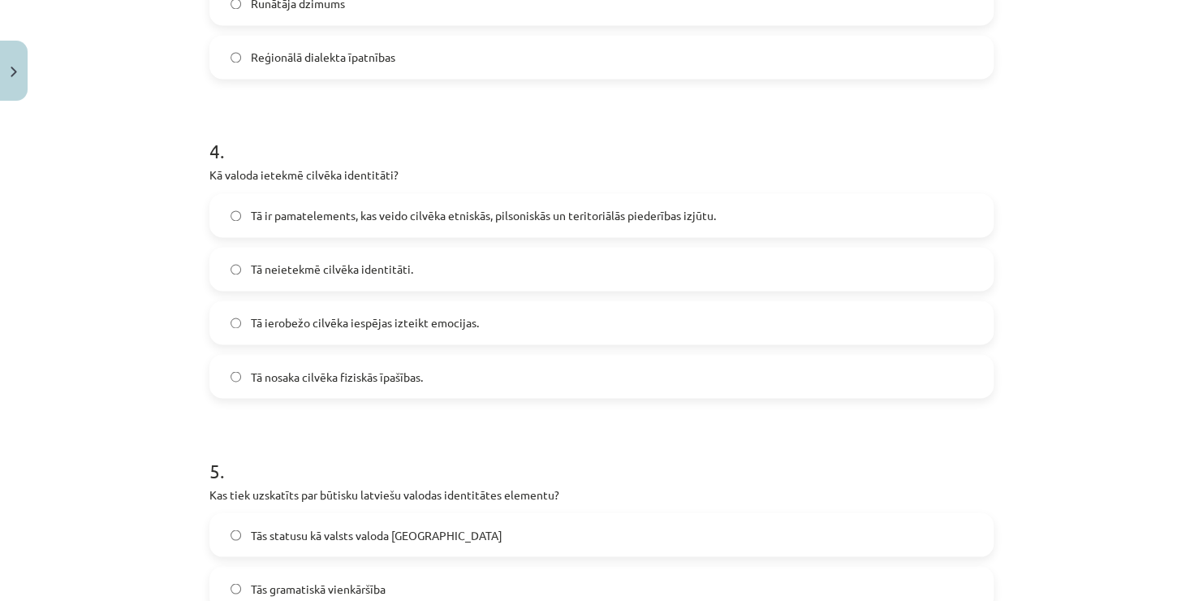
scroll to position [1162, 0]
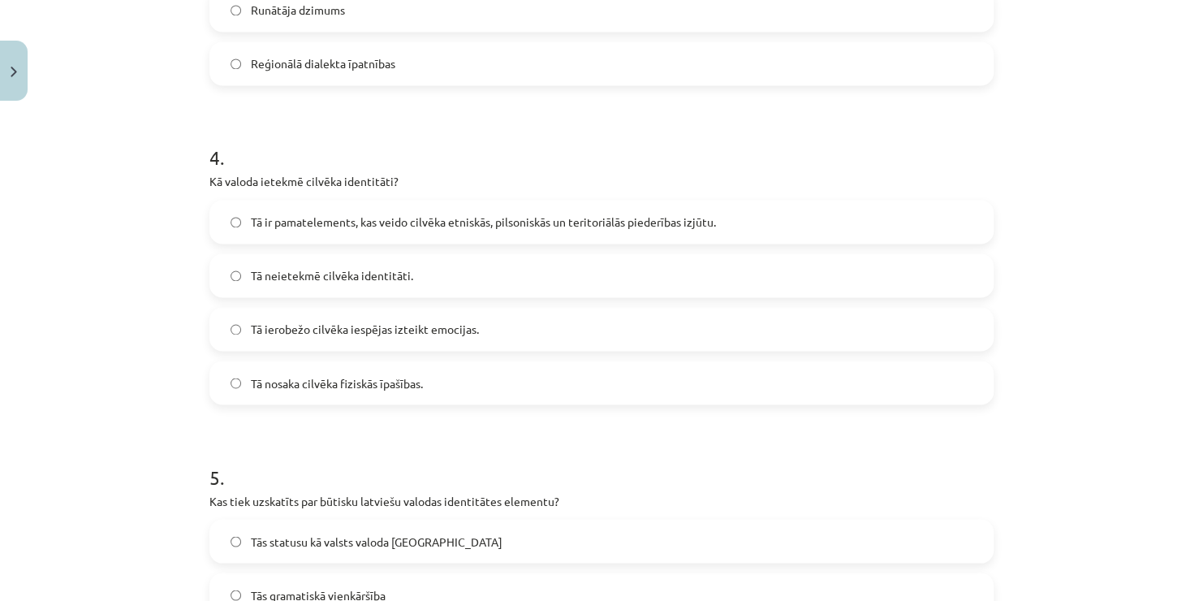
click at [492, 228] on span "Tā ir pamatelements, kas veido cilvēka etniskās, pilsoniskās un teritoriālās pi…" at bounding box center [483, 221] width 465 height 17
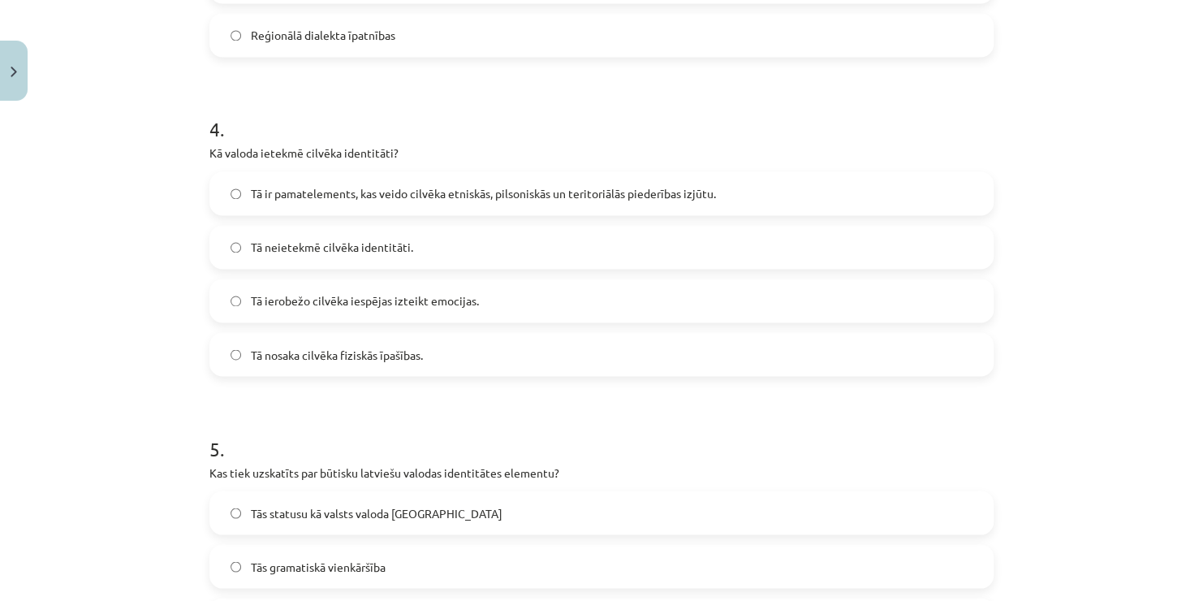
scroll to position [1472, 0]
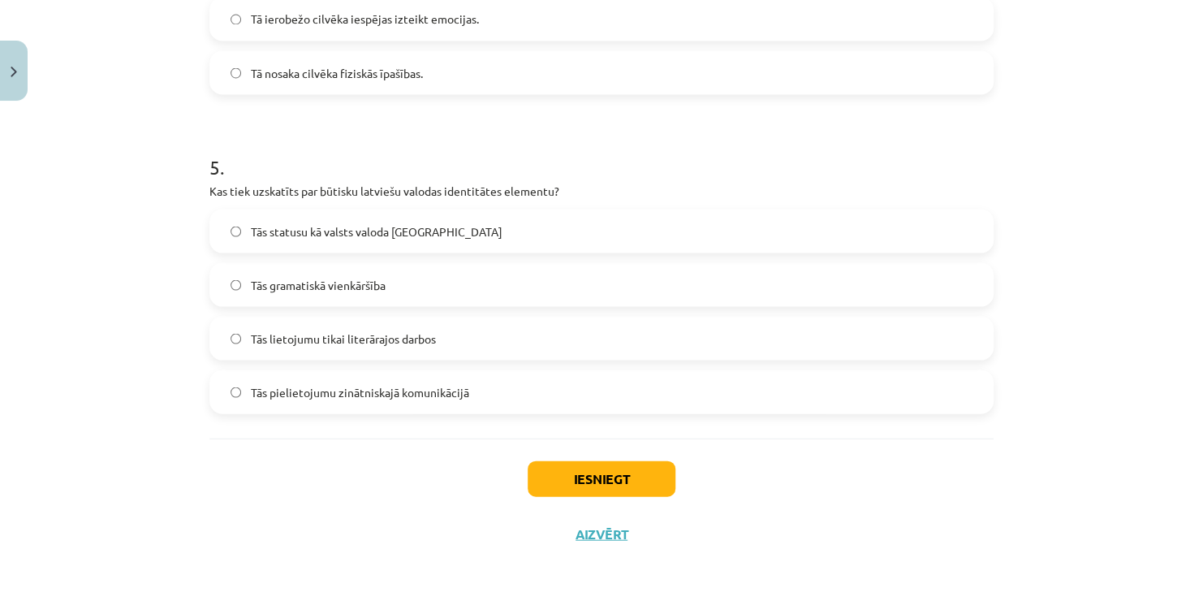
click at [361, 240] on label "Tās statusu kā valsts valoda [GEOGRAPHIC_DATA]" at bounding box center [601, 230] width 781 height 41
click at [581, 470] on button "Iesniegt" at bounding box center [602, 478] width 148 height 36
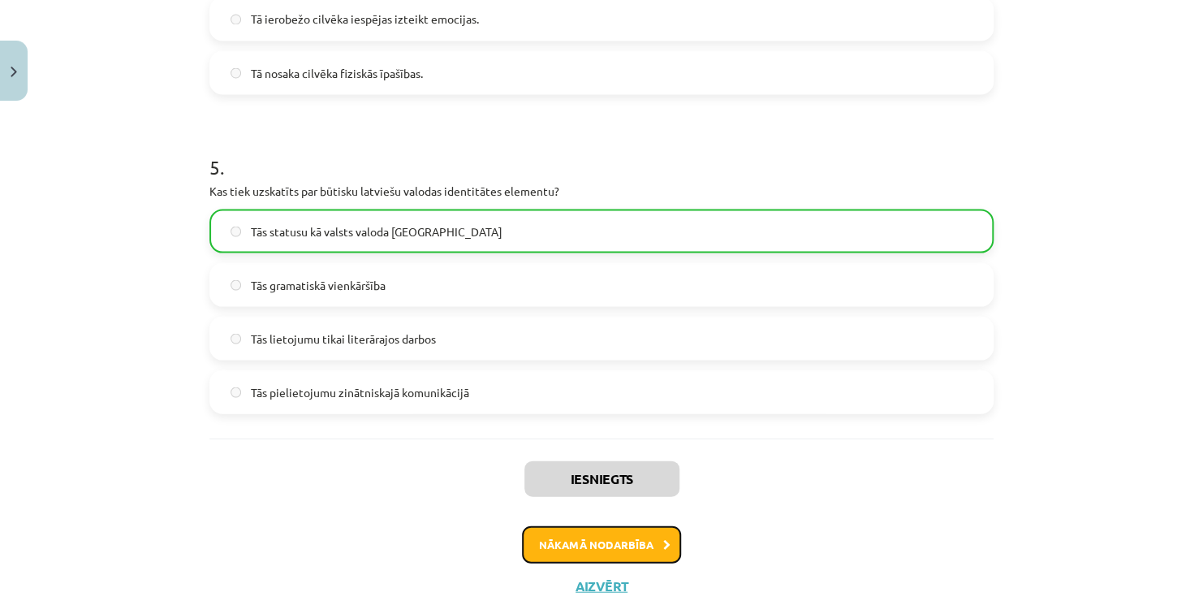
click at [601, 537] on button "Nākamā nodarbība" at bounding box center [601, 543] width 159 height 37
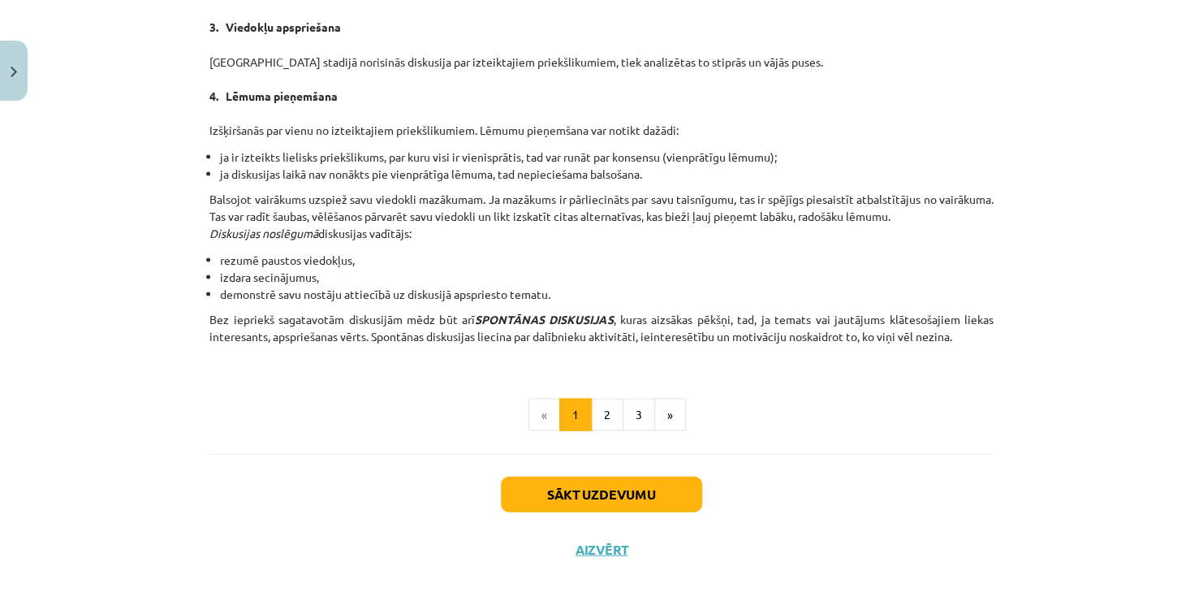
scroll to position [1462, 0]
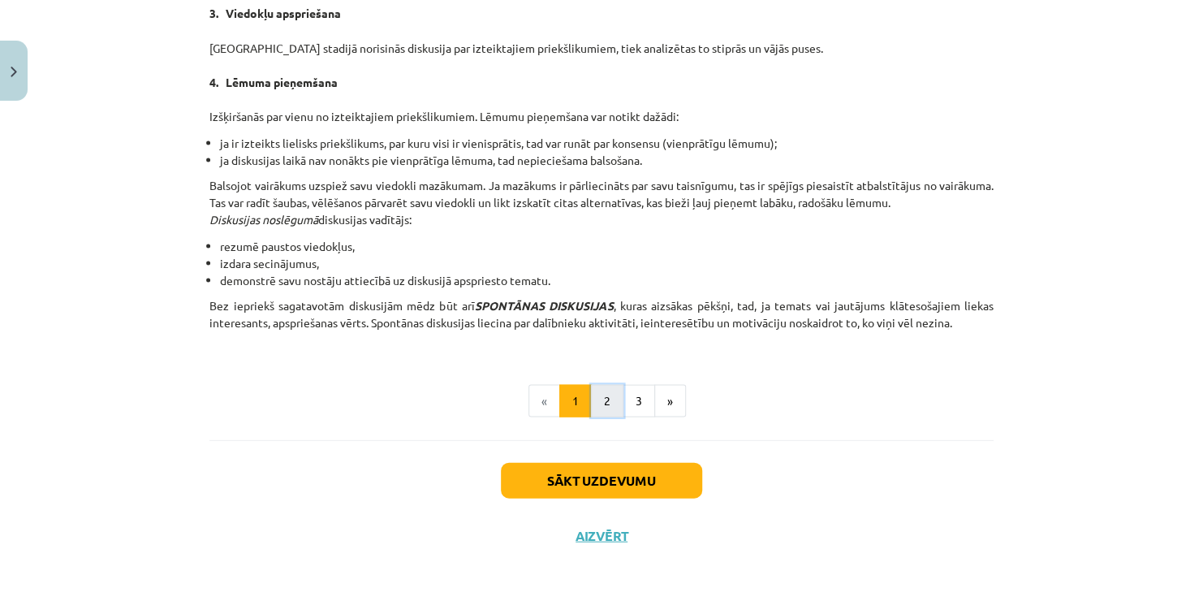
click at [608, 399] on button "2" at bounding box center [607, 400] width 32 height 32
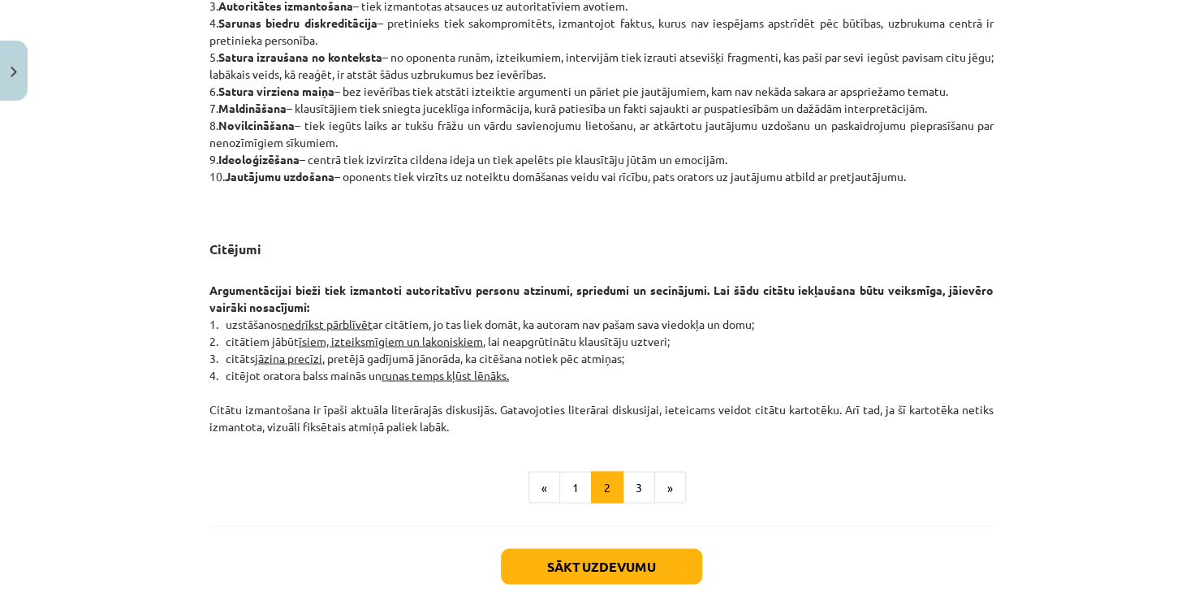
scroll to position [1298, 0]
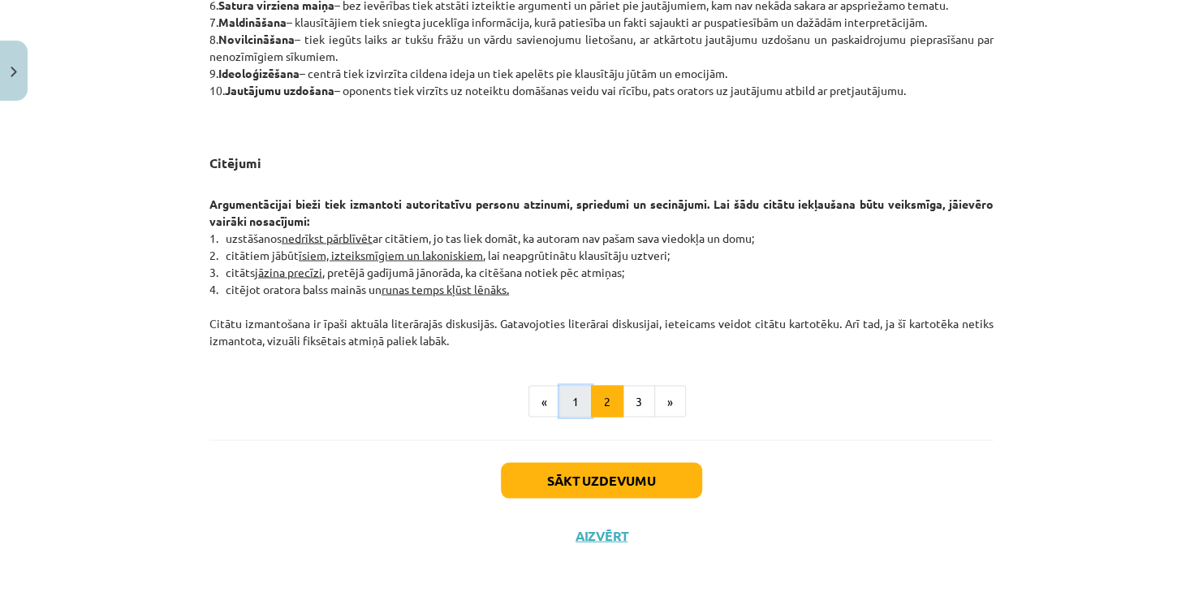
click at [576, 404] on button "1" at bounding box center [575, 401] width 32 height 32
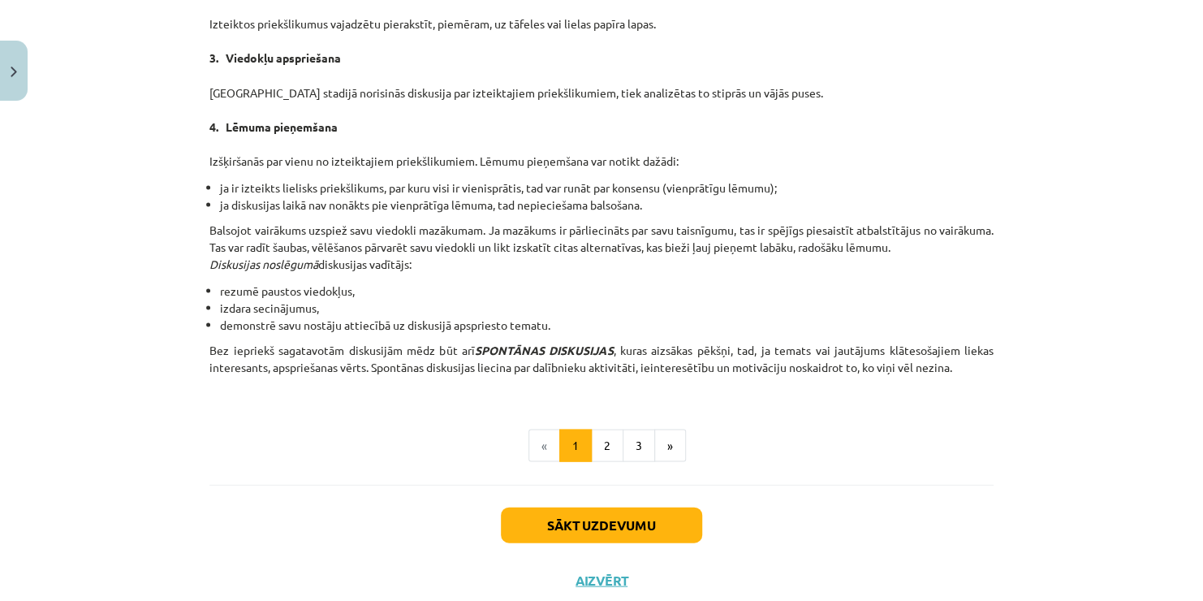
scroll to position [1410, 0]
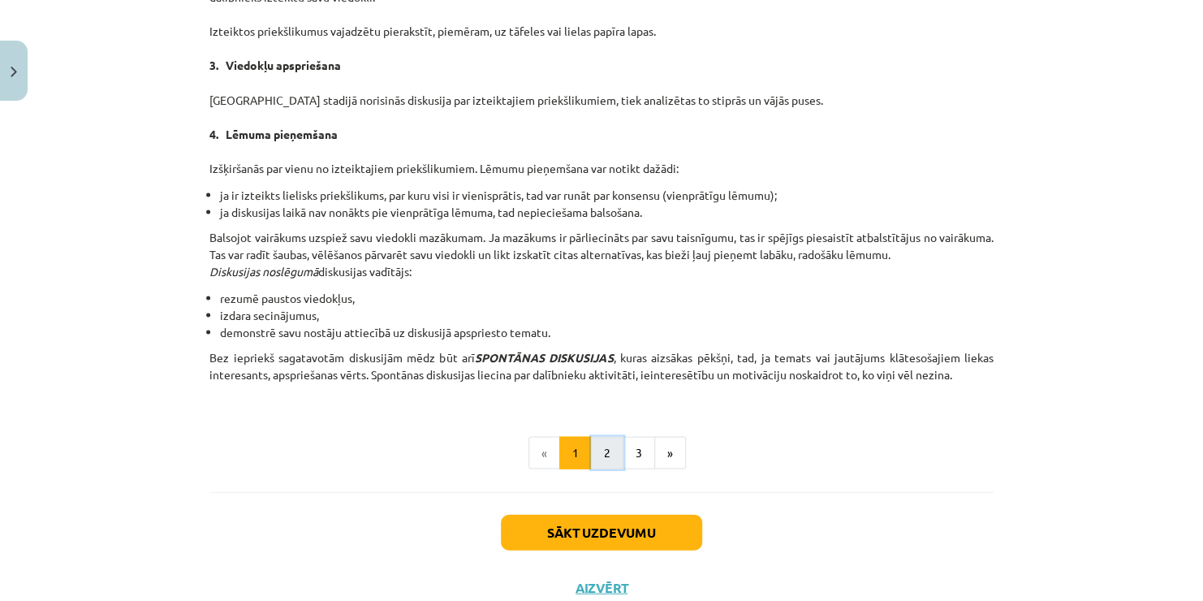
click at [592, 448] on button "2" at bounding box center [607, 452] width 32 height 32
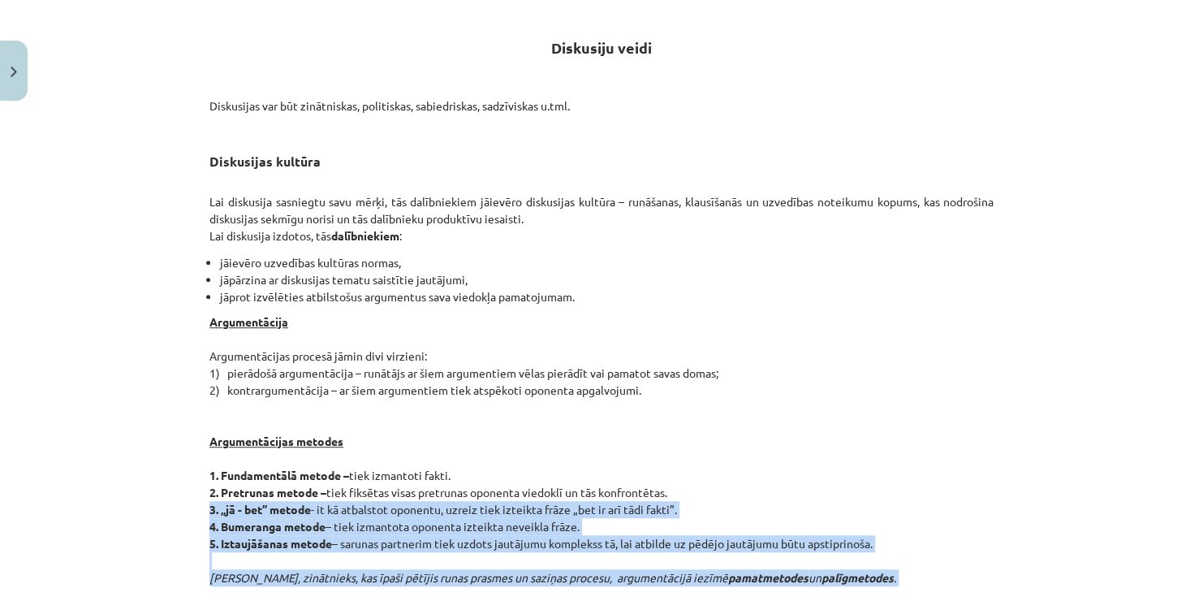
scroll to position [291, 0]
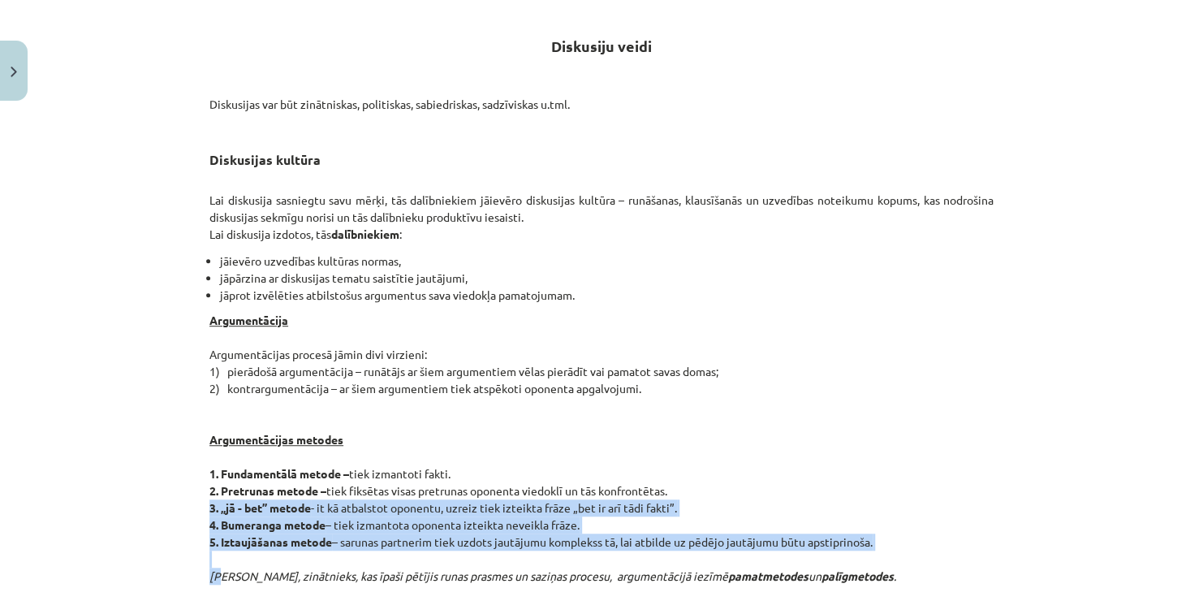
drag, startPoint x: 176, startPoint y: 514, endPoint x: 216, endPoint y: 581, distance: 78.2
click at [216, 581] on div "Mācību tēma: Latviešu valodas i - 11. klases 1. ieskaites mācību materiāls (a,b…" at bounding box center [601, 300] width 1203 height 601
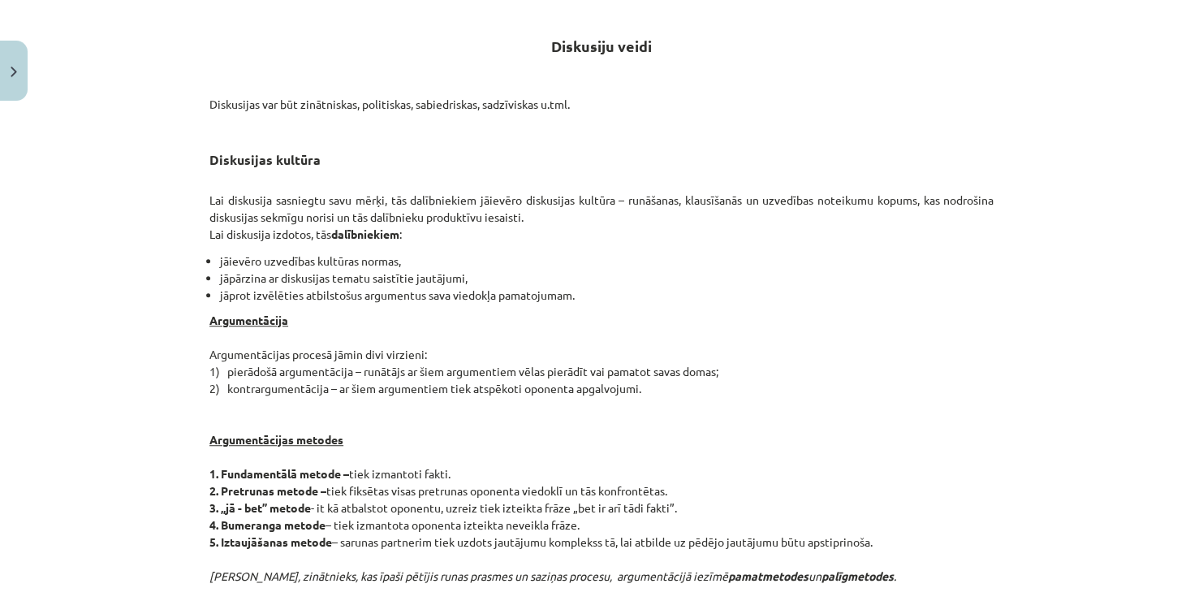
click at [788, 421] on p "Argumentācija Argumentācijas procesā jāmin divi virzieni: 1) pierādošā argument…" at bounding box center [601, 559] width 784 height 494
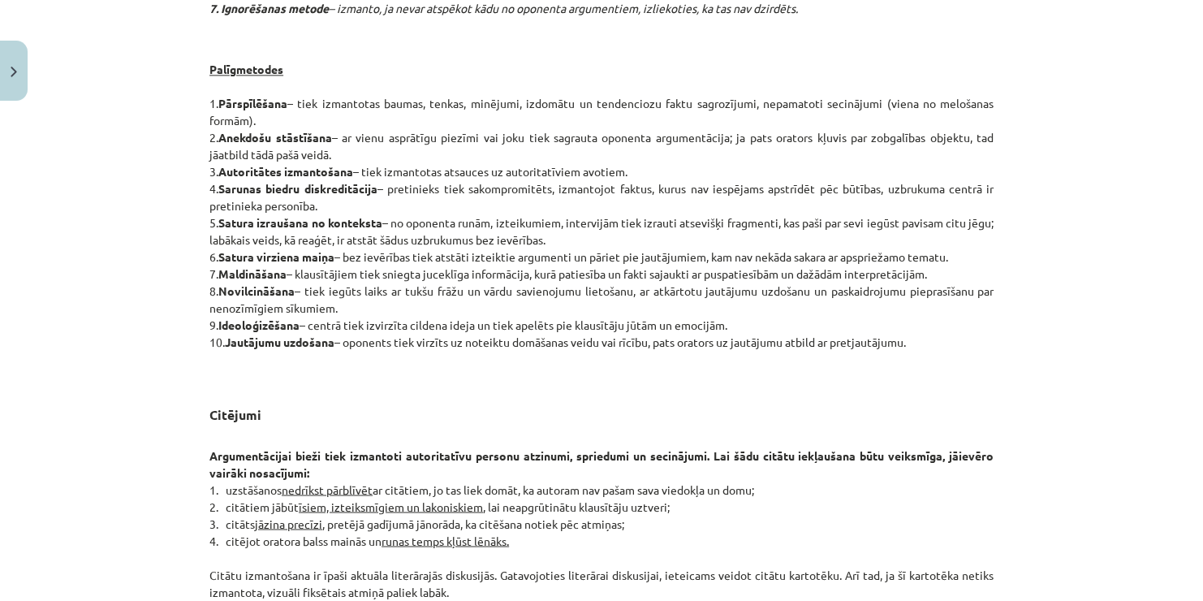
scroll to position [1042, 0]
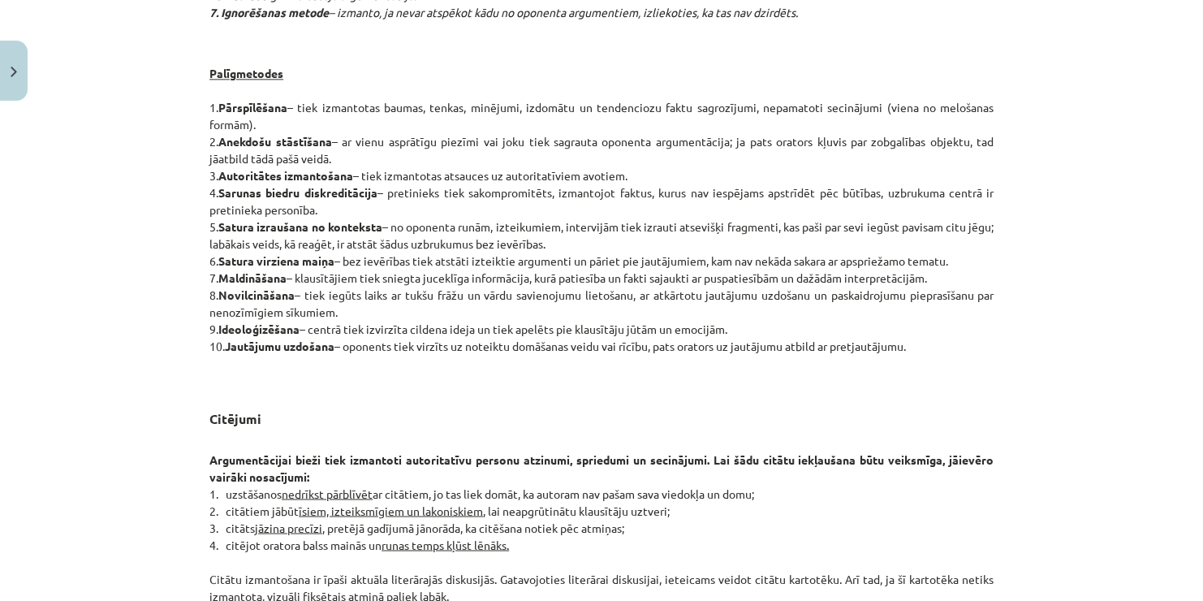
drag, startPoint x: 1153, startPoint y: 365, endPoint x: 1196, endPoint y: 357, distance: 43.8
click at [1196, 357] on div "Mācību tēma: Latviešu valodas i - 11. klases 1. ieskaites mācību materiāls (a,b…" at bounding box center [601, 300] width 1203 height 601
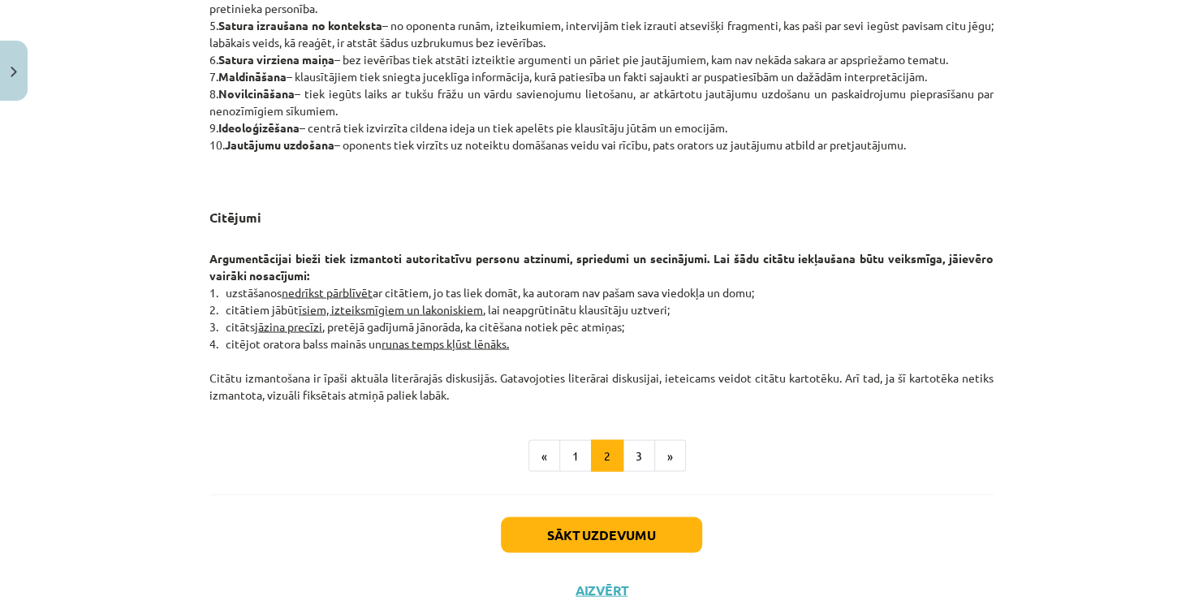
scroll to position [1241, 0]
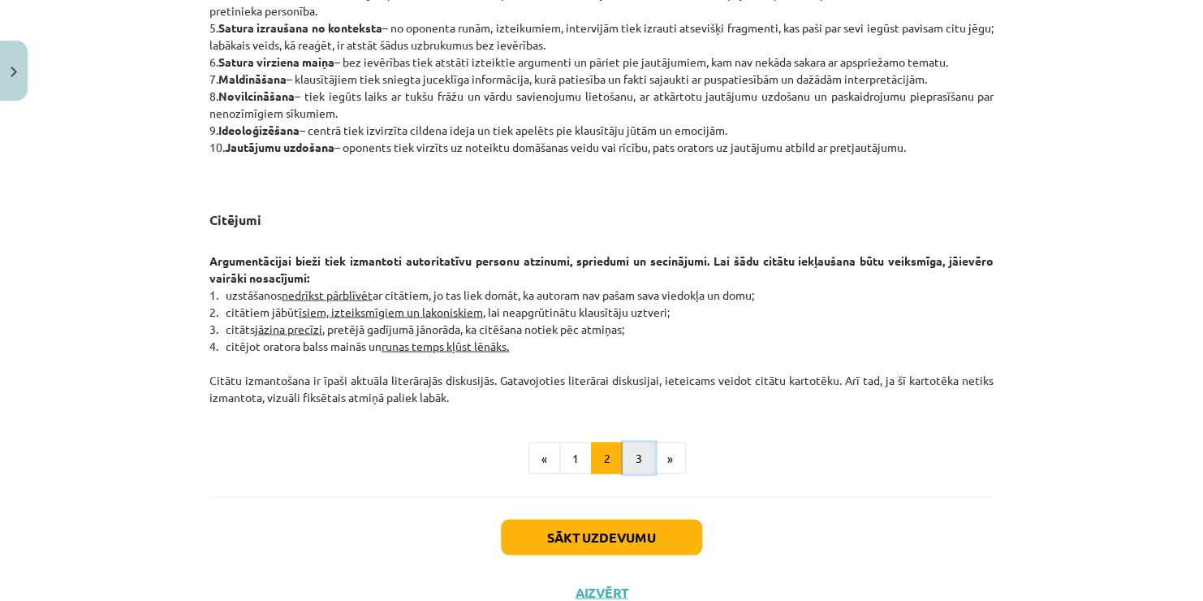
click at [632, 453] on button "3" at bounding box center [639, 458] width 32 height 32
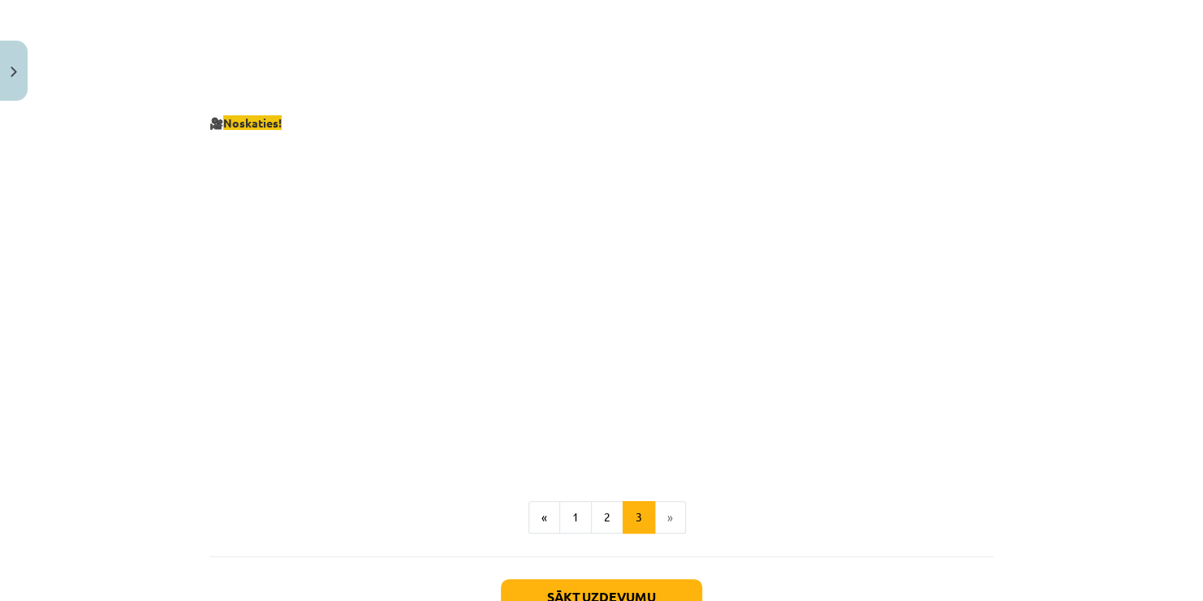
scroll to position [3013, 0]
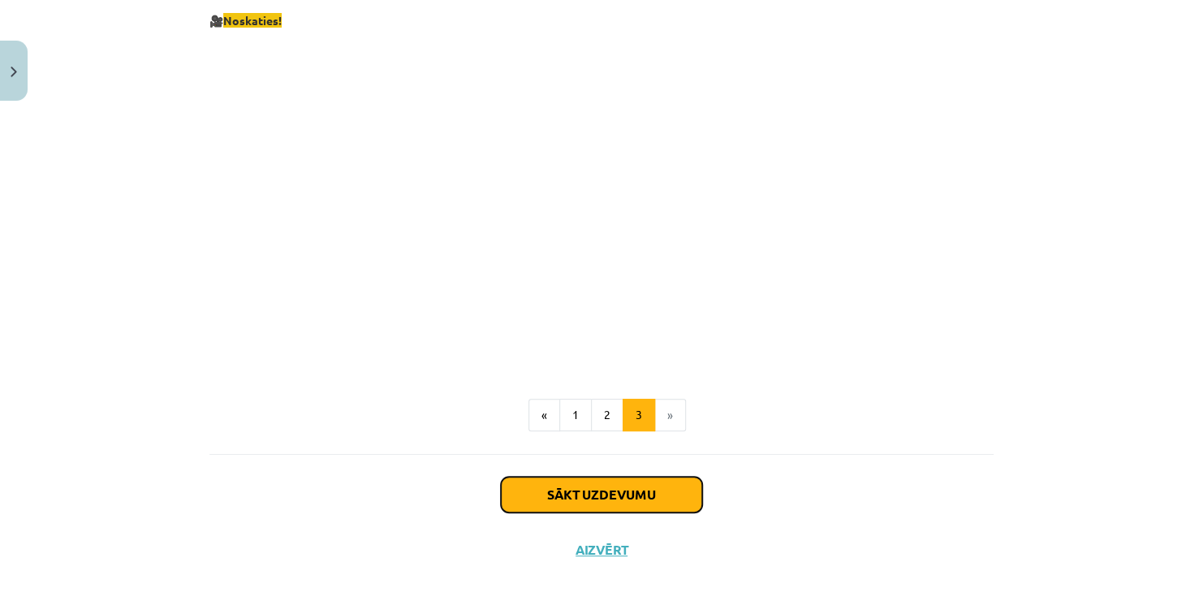
click at [563, 483] on button "Sākt uzdevumu" at bounding box center [601, 494] width 201 height 36
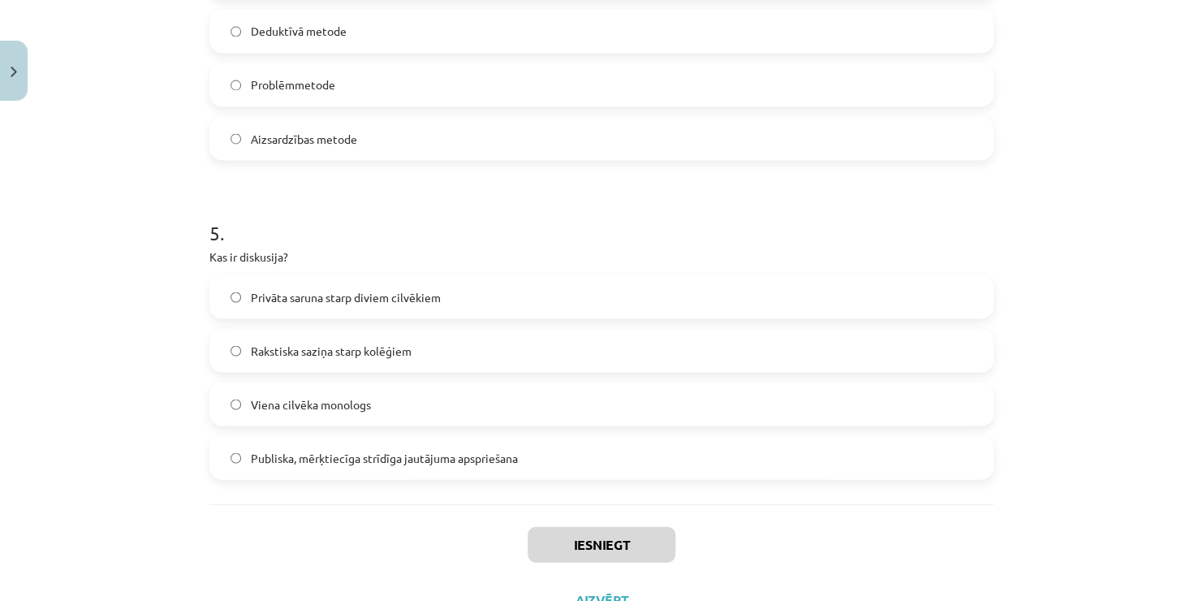
scroll to position [1472, 0]
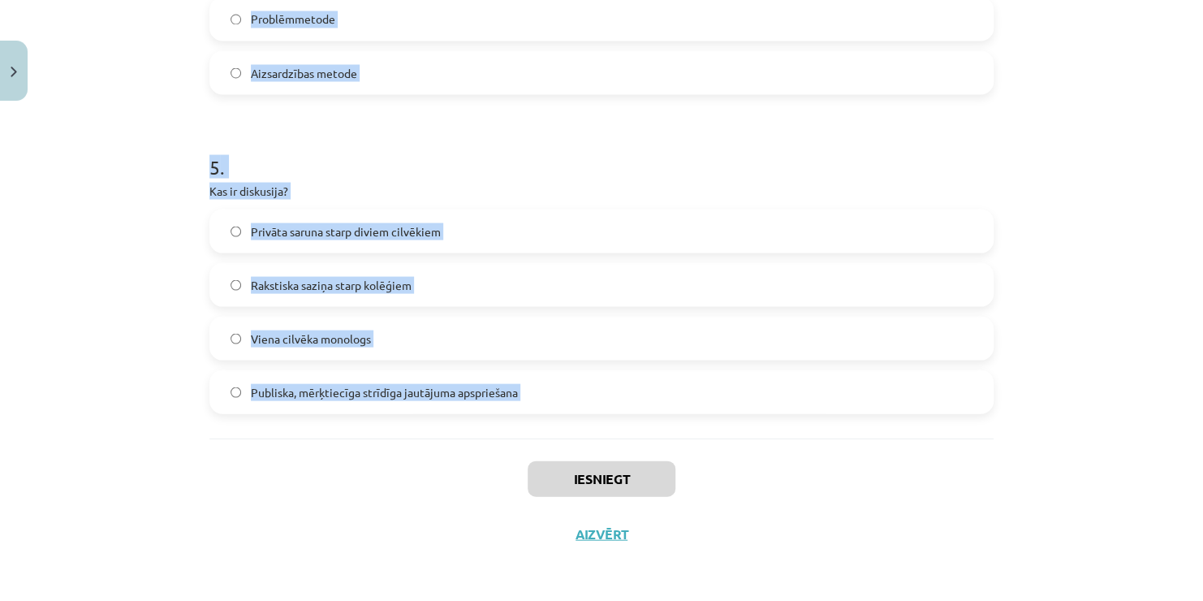
drag, startPoint x: 192, startPoint y: 147, endPoint x: 475, endPoint y: 455, distance: 417.7
copy form "0 . Lore ip dolor si ametconsect adipiscing elitsedd eiusmodtem? Incididu utlab…"
click at [1042, 283] on div "Mācību tēma: Latviešu valodas i - 11. klases 1. ieskaites mācību materiāls (a,b…" at bounding box center [601, 300] width 1203 height 601
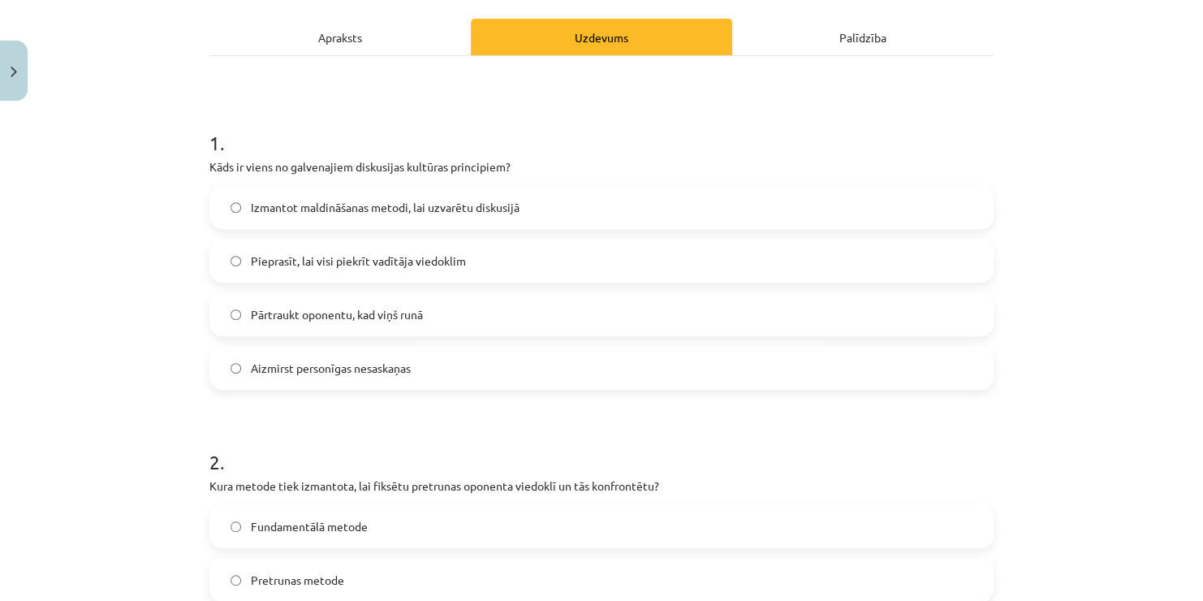
scroll to position [229, 0]
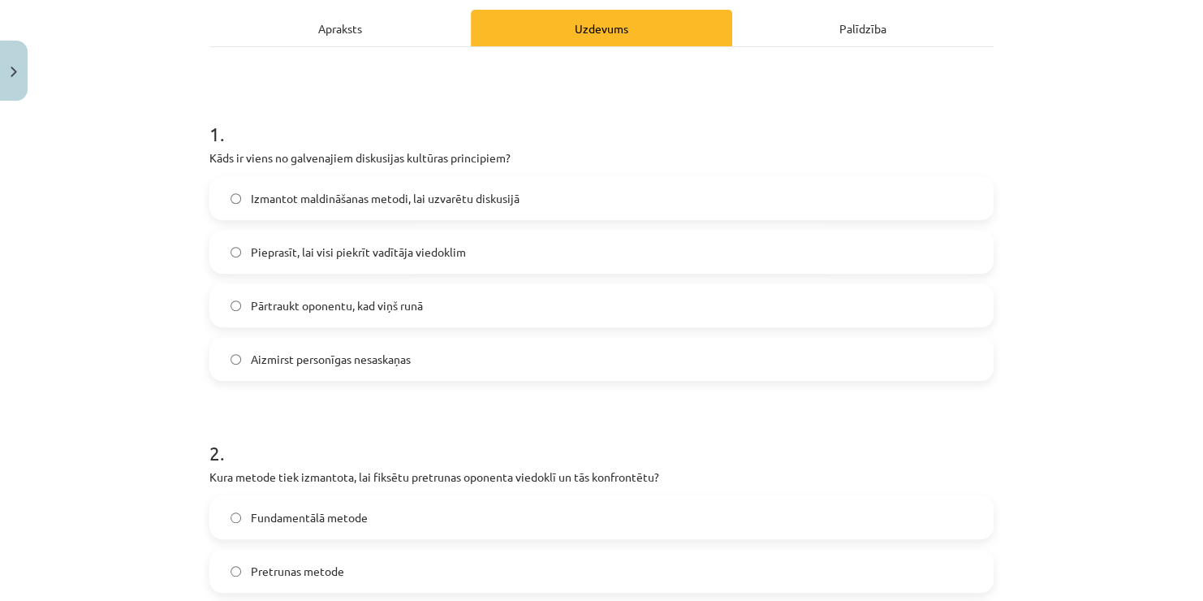
click at [354, 354] on span "Aizmirst personīgas nesaskaņas" at bounding box center [331, 359] width 160 height 17
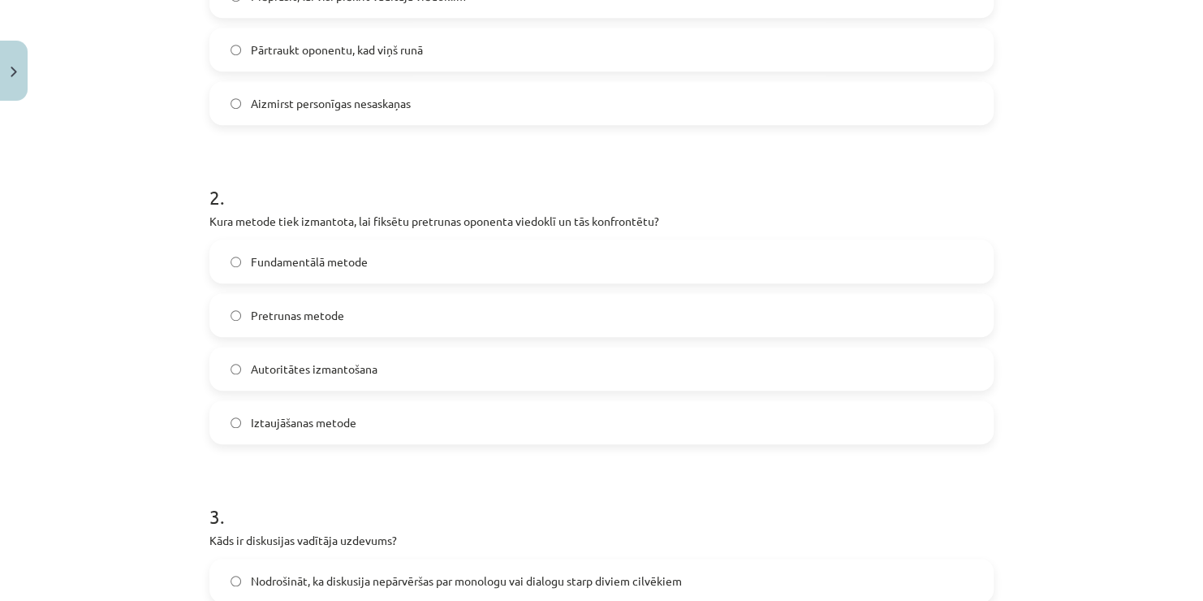
scroll to position [471, 0]
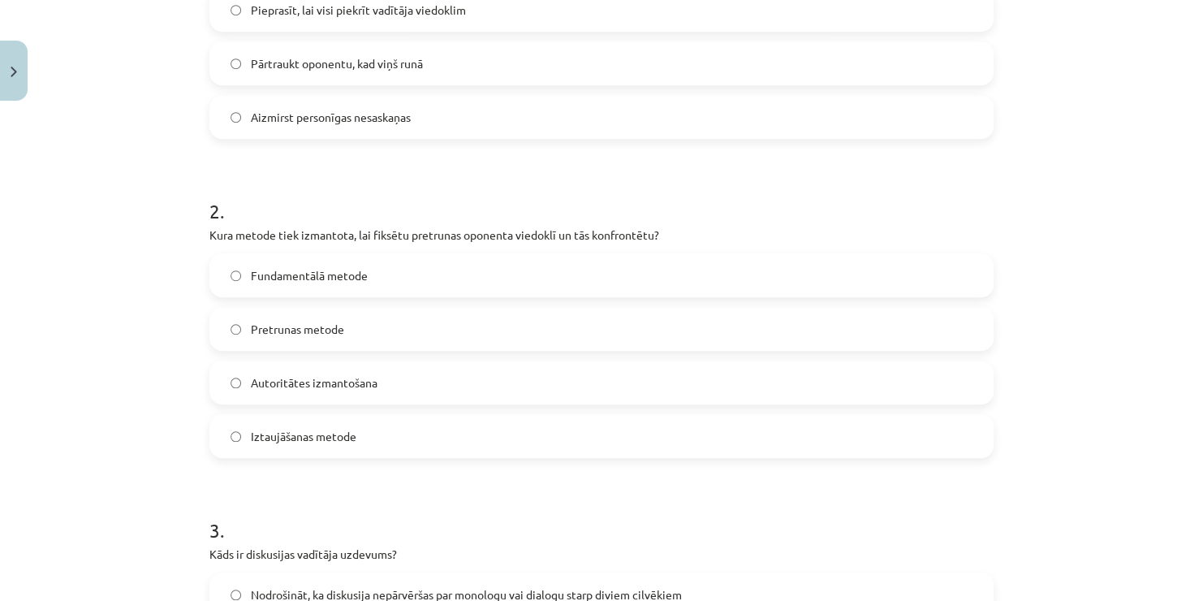
click at [313, 338] on label "Pretrunas metode" at bounding box center [601, 328] width 781 height 41
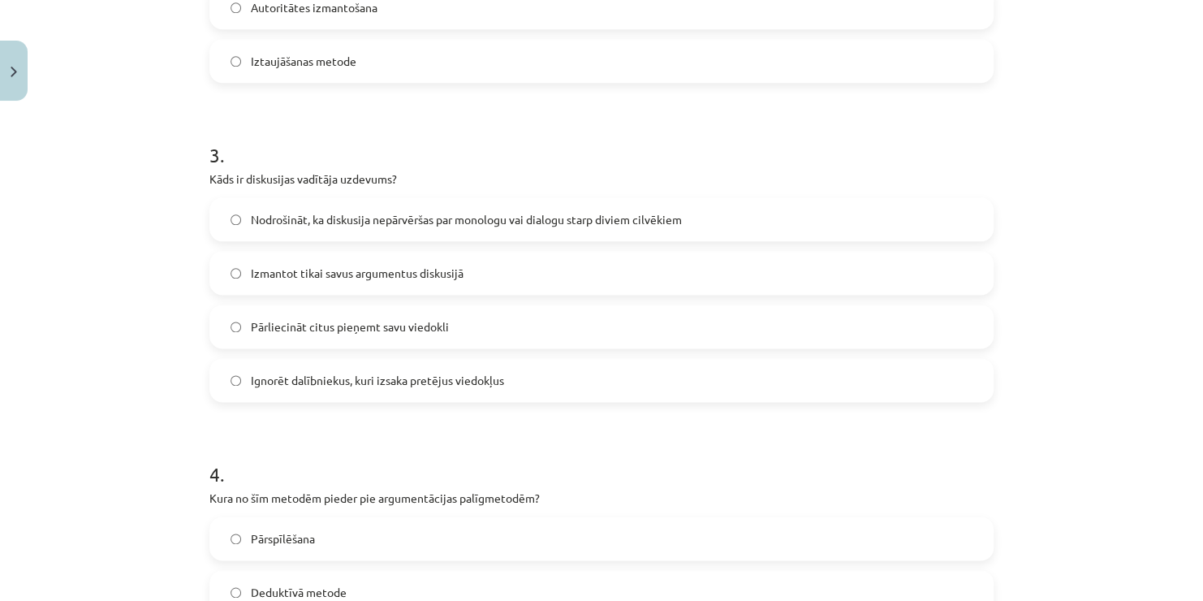
scroll to position [839, 0]
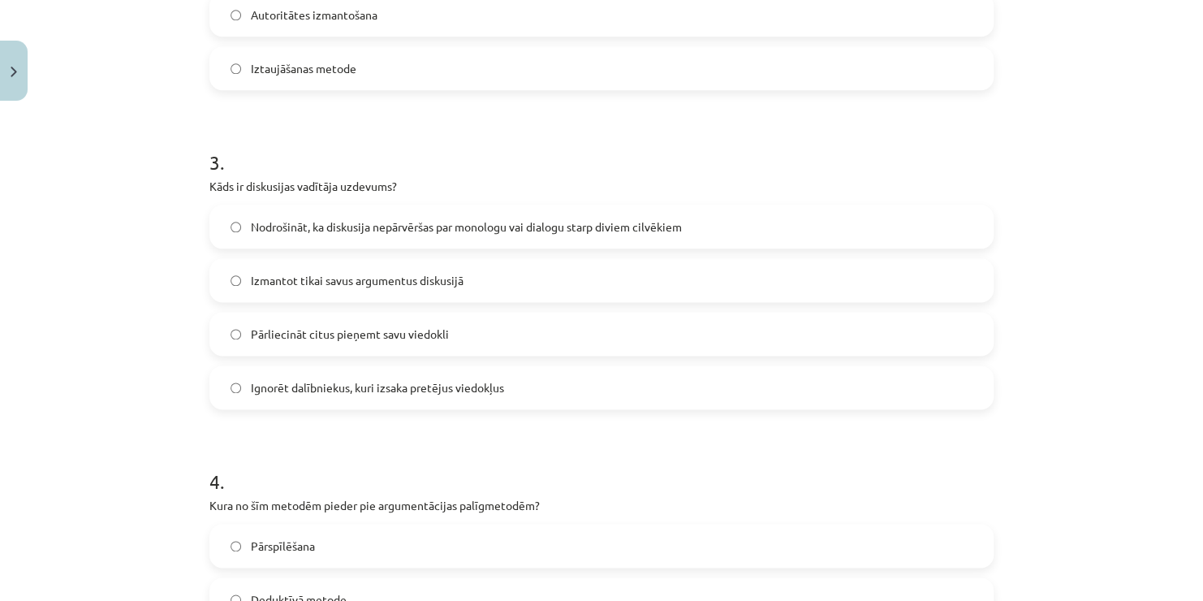
click at [351, 245] on label "Nodrošināt, ka diskusija nepārvēršas par monologu vai dialogu starp diviem cilv…" at bounding box center [601, 226] width 781 height 41
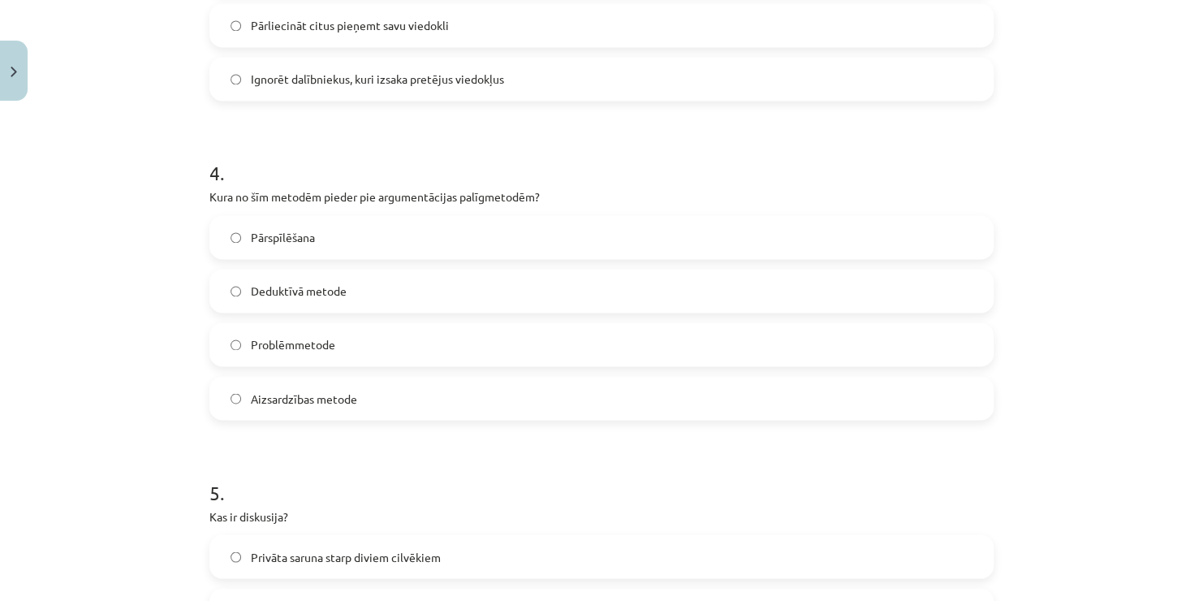
scroll to position [1200, 0]
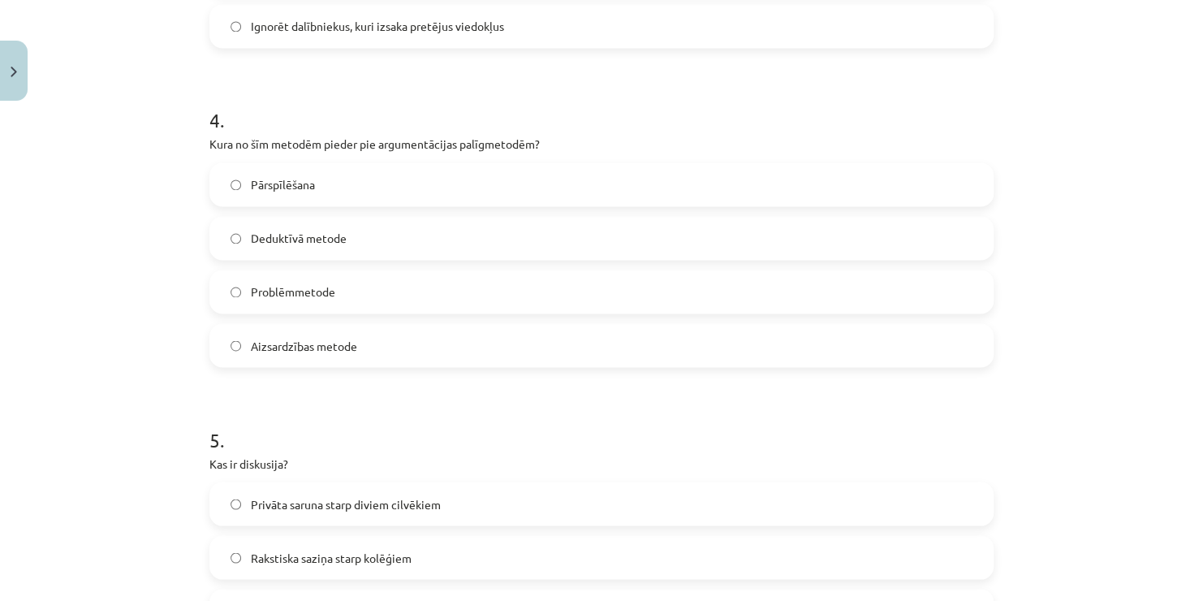
click at [281, 188] on span "Pārspīlēšana" at bounding box center [283, 184] width 64 height 17
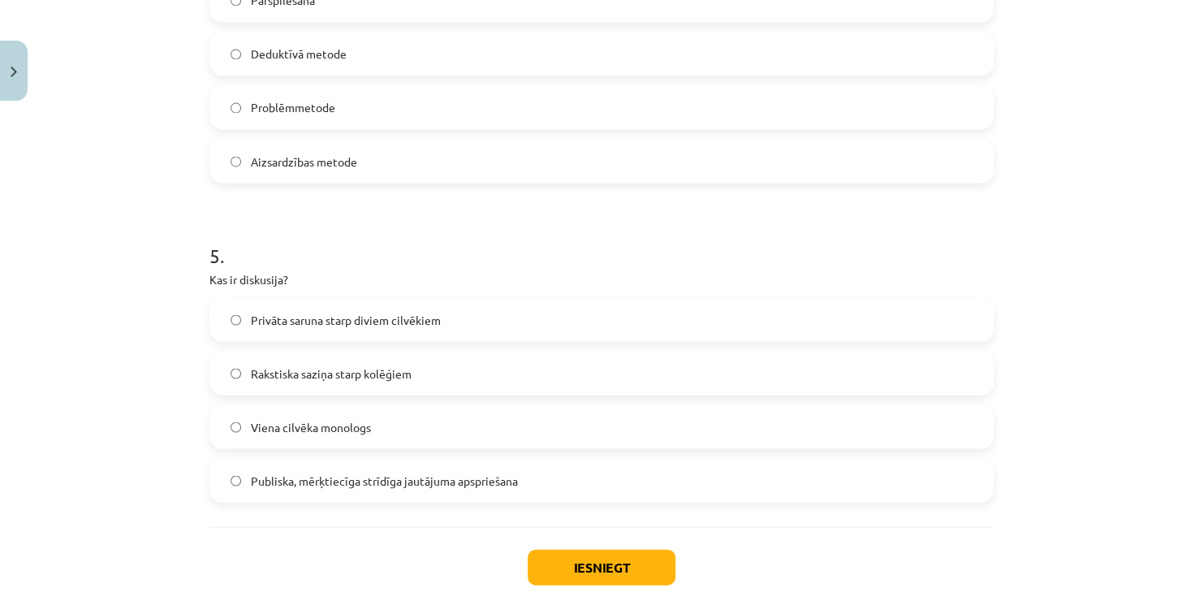
scroll to position [1472, 0]
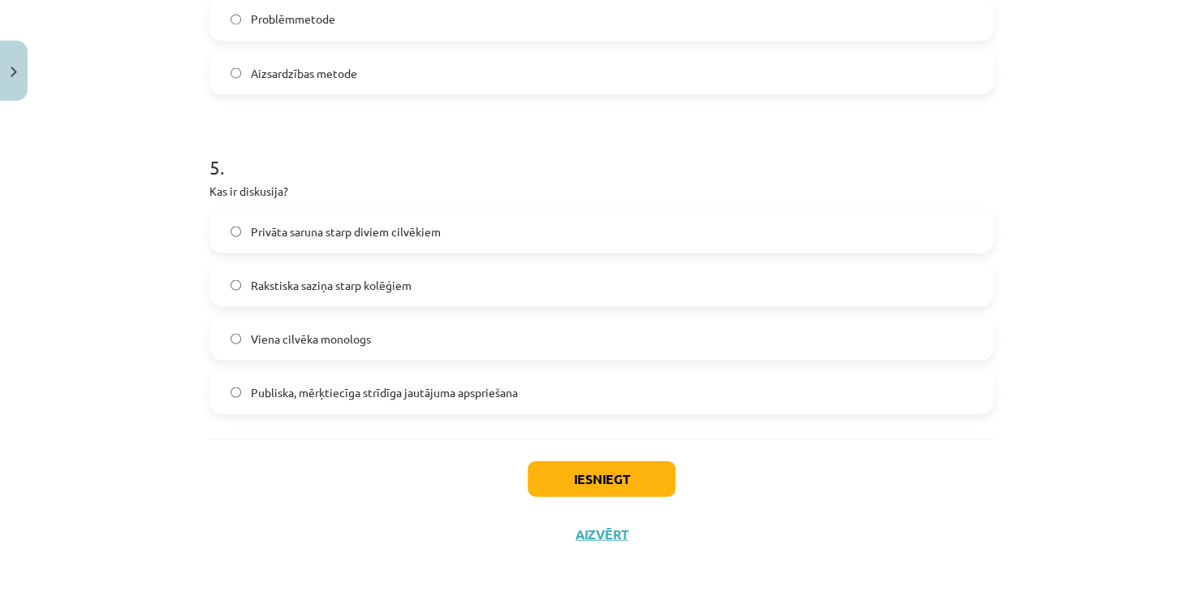
click at [333, 390] on span "Publiska, mērķtiecīga strīdīga jautājuma apspriešana" at bounding box center [384, 391] width 267 height 17
click at [569, 494] on button "Iesniegt" at bounding box center [602, 478] width 148 height 36
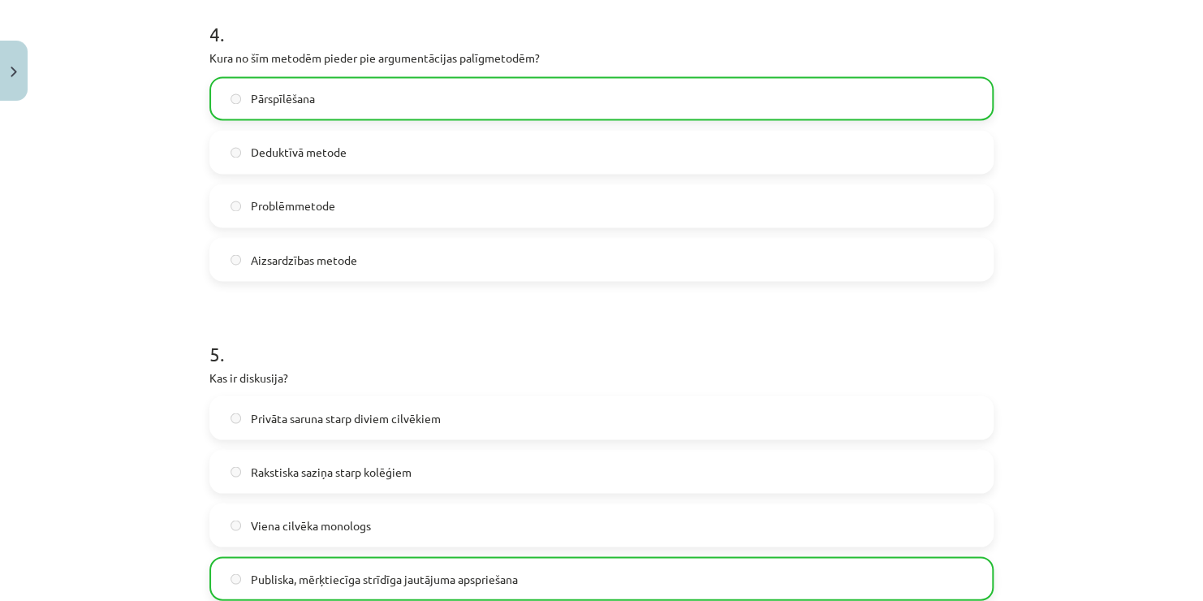
scroll to position [1524, 0]
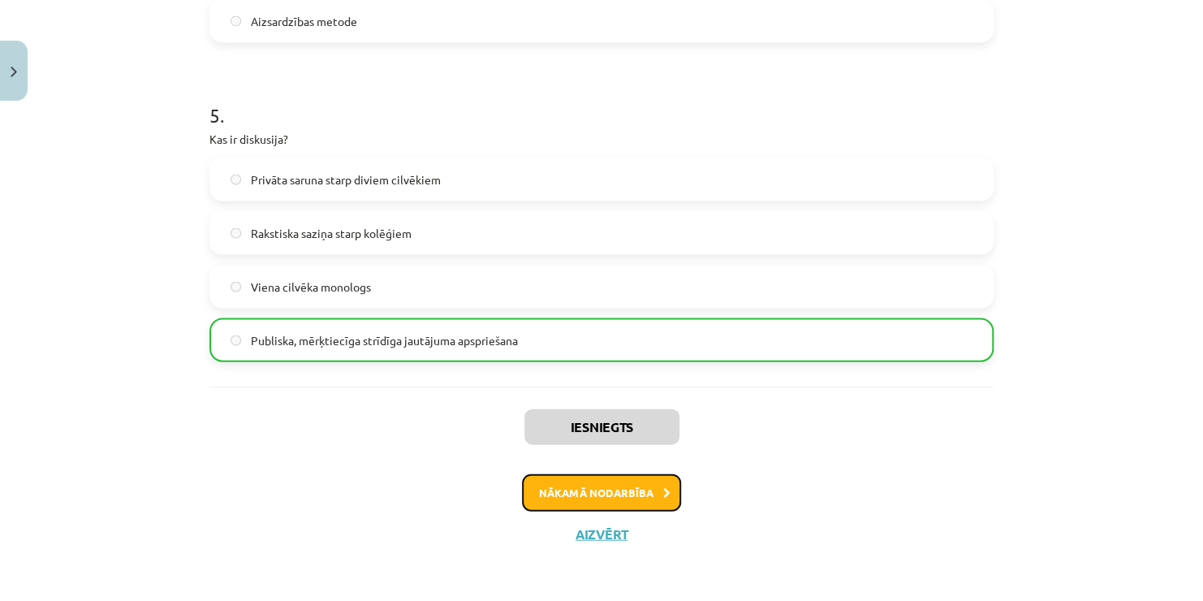
click at [583, 493] on button "Nākamā nodarbība" at bounding box center [601, 492] width 159 height 37
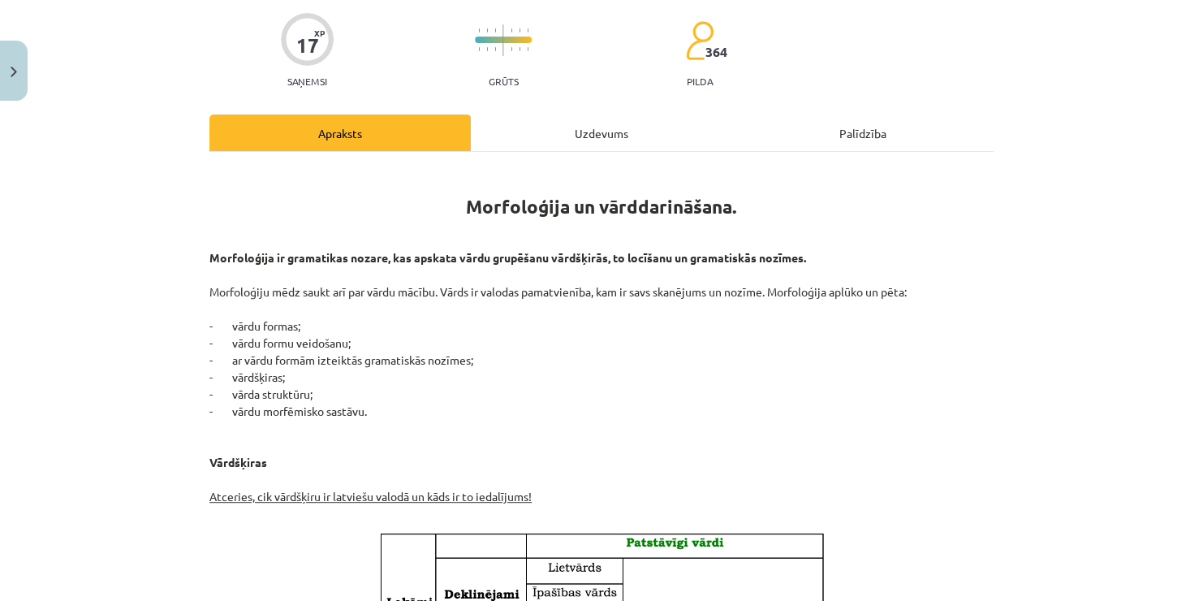
scroll to position [41, 0]
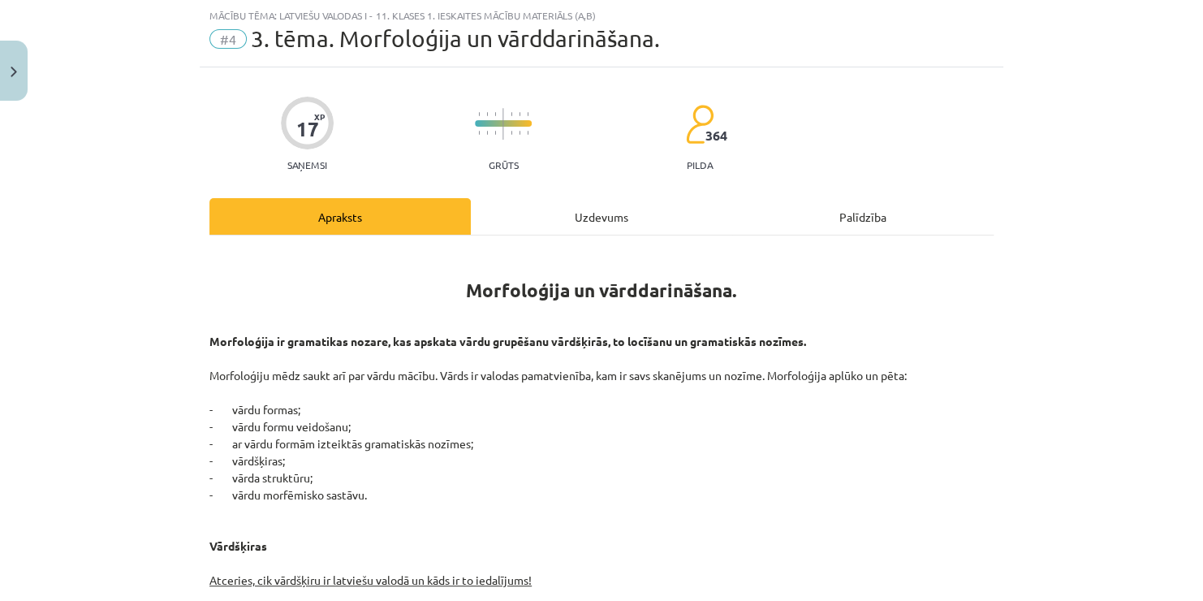
drag, startPoint x: 1189, startPoint y: 104, endPoint x: 1198, endPoint y: 118, distance: 16.4
click at [1198, 118] on div "Mācību tēma: Latviešu valodas i - 11. klases 1. ieskaites mācību materiāls (a,b…" at bounding box center [601, 300] width 1203 height 601
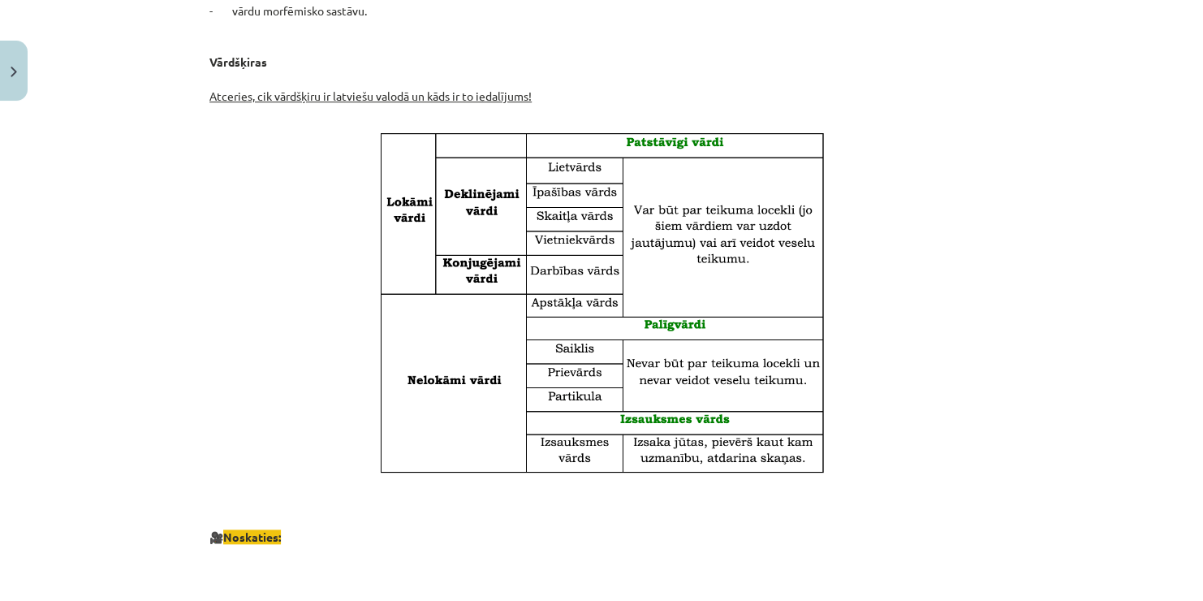
scroll to position [541, 0]
